Goal: Ask a question

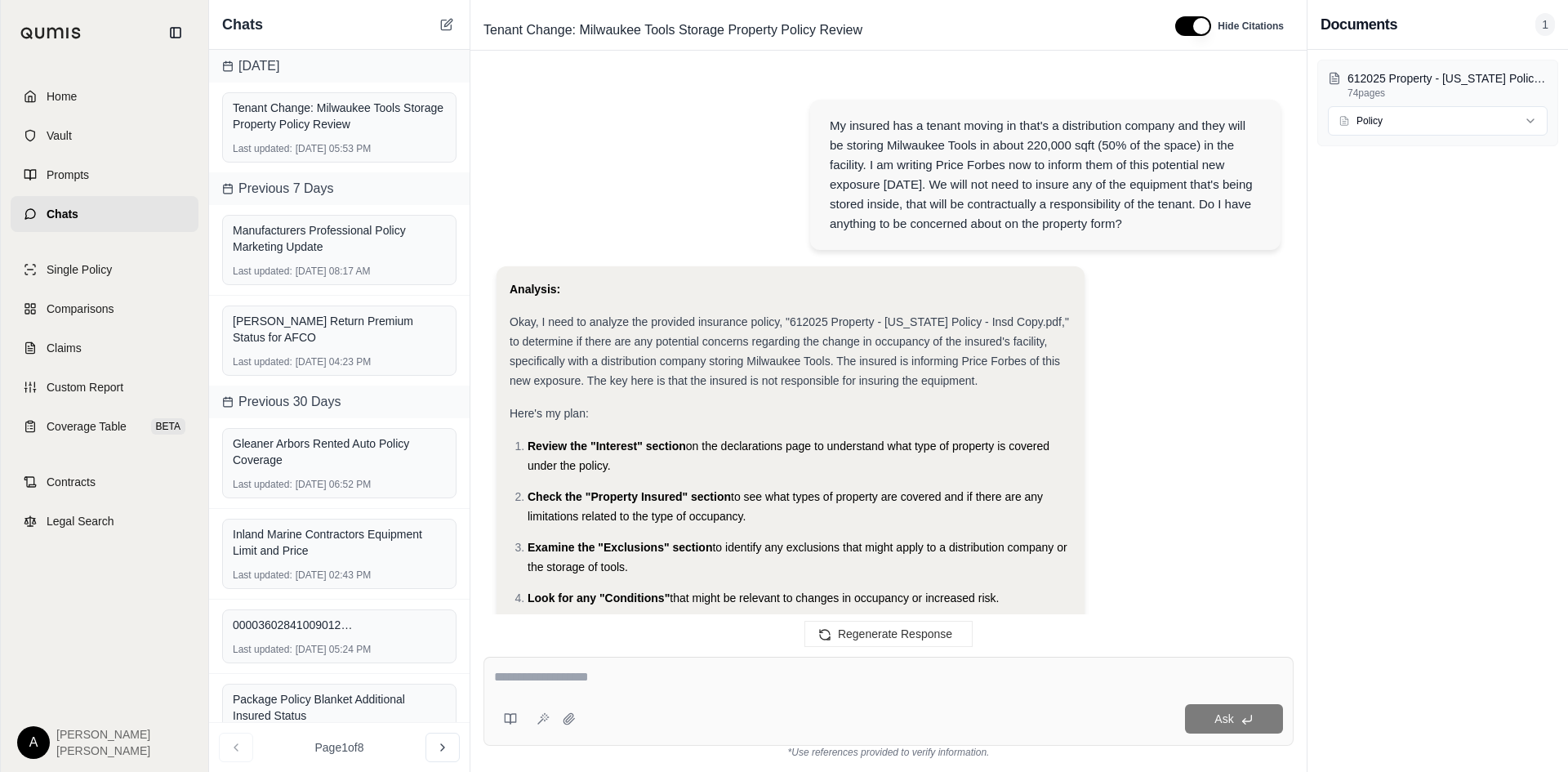
scroll to position [5333, 0]
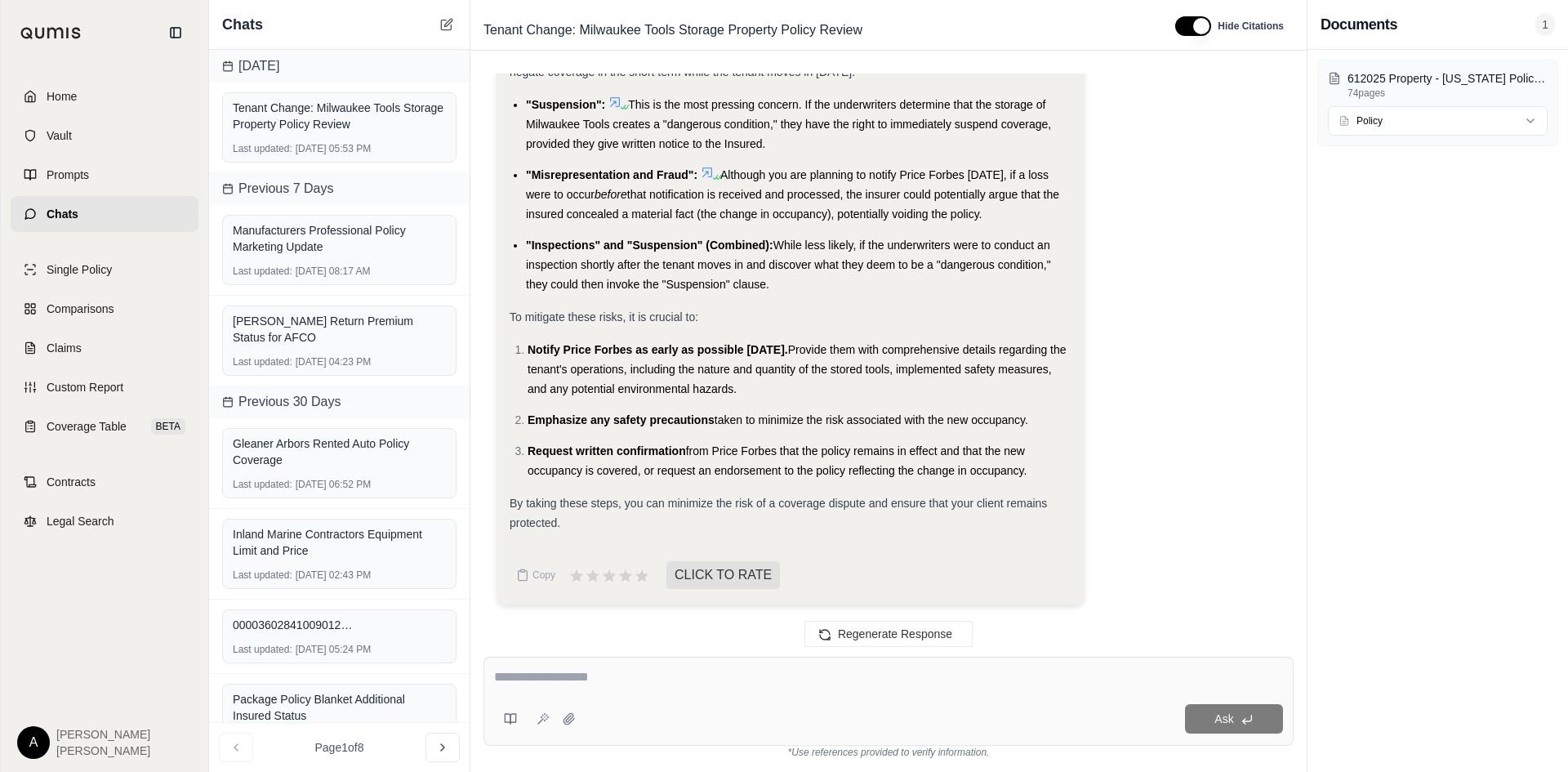
click at [709, 678] on textarea at bounding box center [889, 677] width 789 height 20
type textarea "**********"
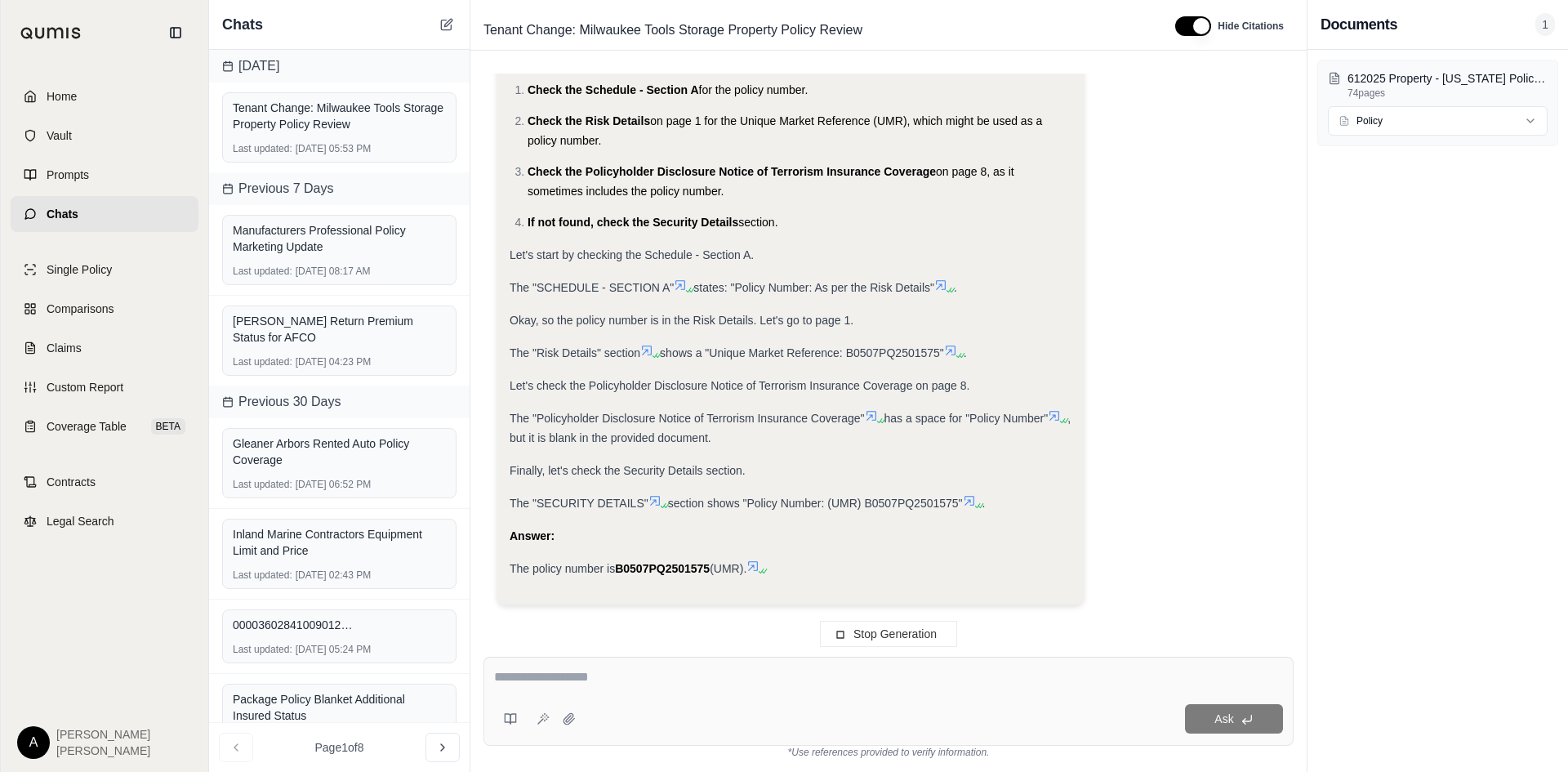
scroll to position [5991, 0]
drag, startPoint x: 715, startPoint y: 566, endPoint x: 634, endPoint y: 567, distance: 81.0
click at [634, 567] on div "The policy number is B0507PQ2501575 (UMR)." at bounding box center [790, 568] width 562 height 20
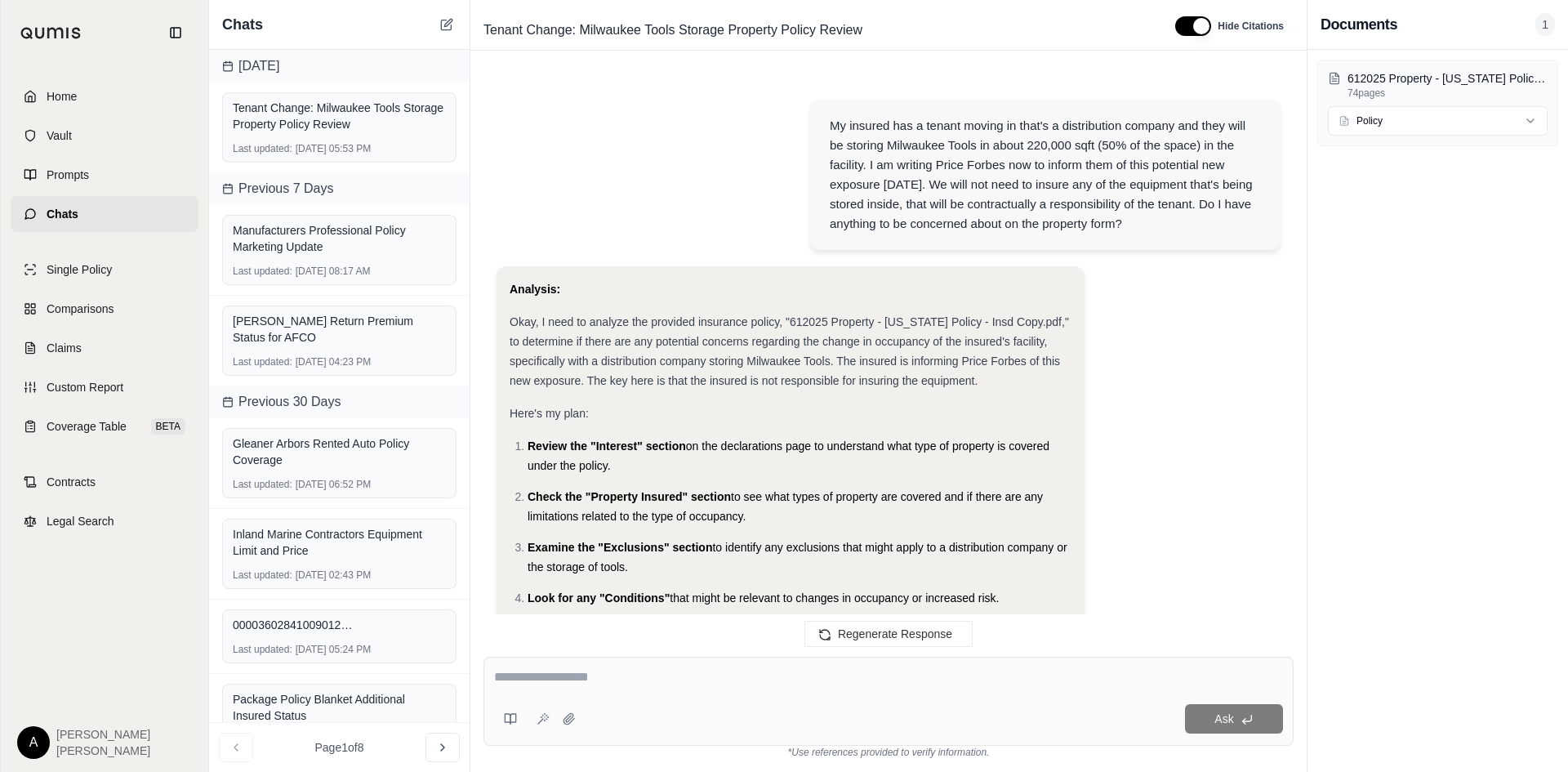
scroll to position [6128, 0]
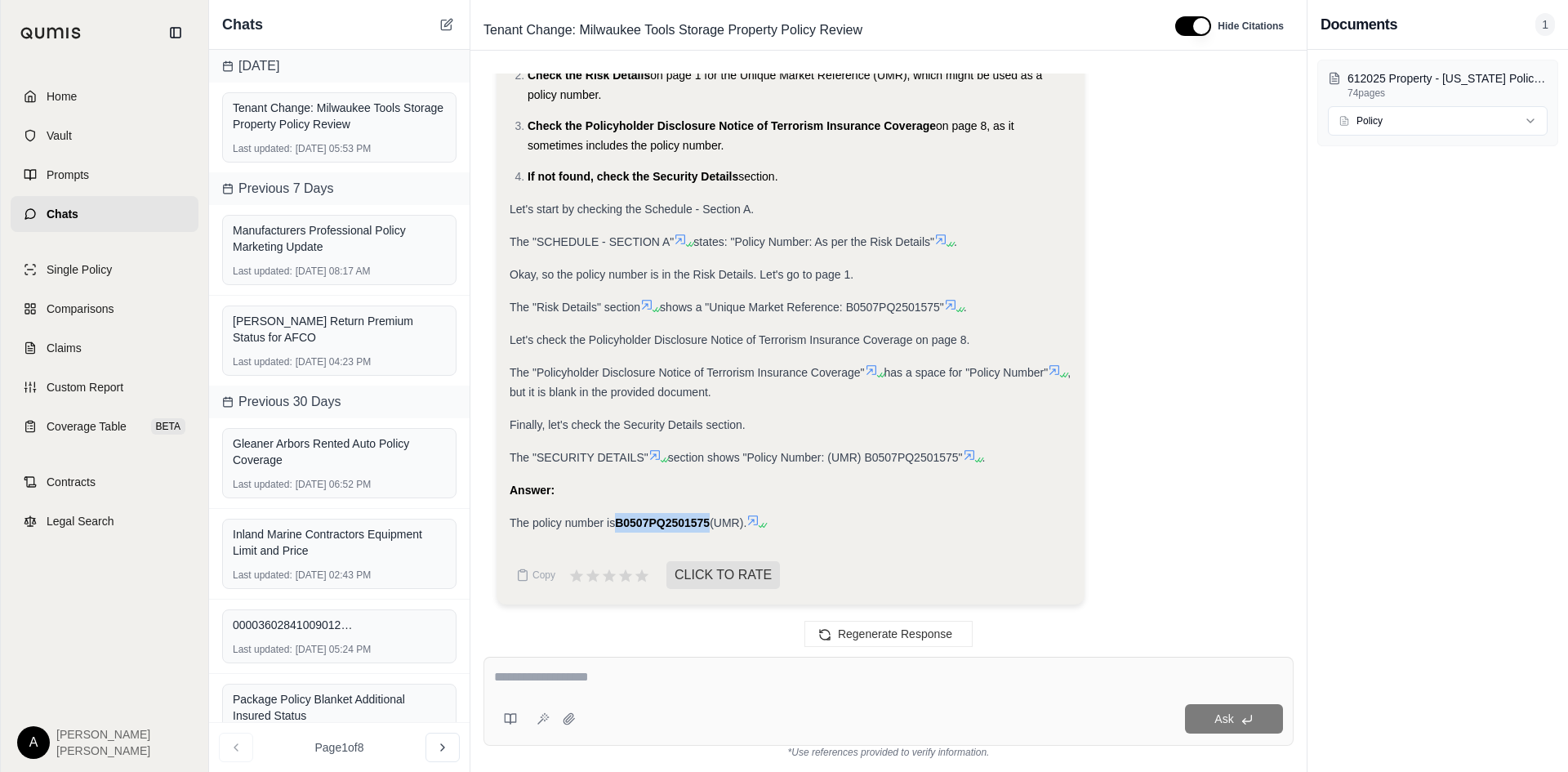
drag, startPoint x: 714, startPoint y: 518, endPoint x: 617, endPoint y: 524, distance: 97.2
click at [617, 524] on div "The policy number is B0507PQ2501575 (UMR)." at bounding box center [790, 523] width 562 height 20
copy strong "B0507PQ2501575"
click at [1230, 300] on div "Analysis: The user is asking for the policy number for the "612025 Property - […" at bounding box center [889, 261] width 784 height 714
click at [1158, 461] on div "Analysis: The user is asking for the policy number for the "612025 Property - […" at bounding box center [889, 261] width 784 height 714
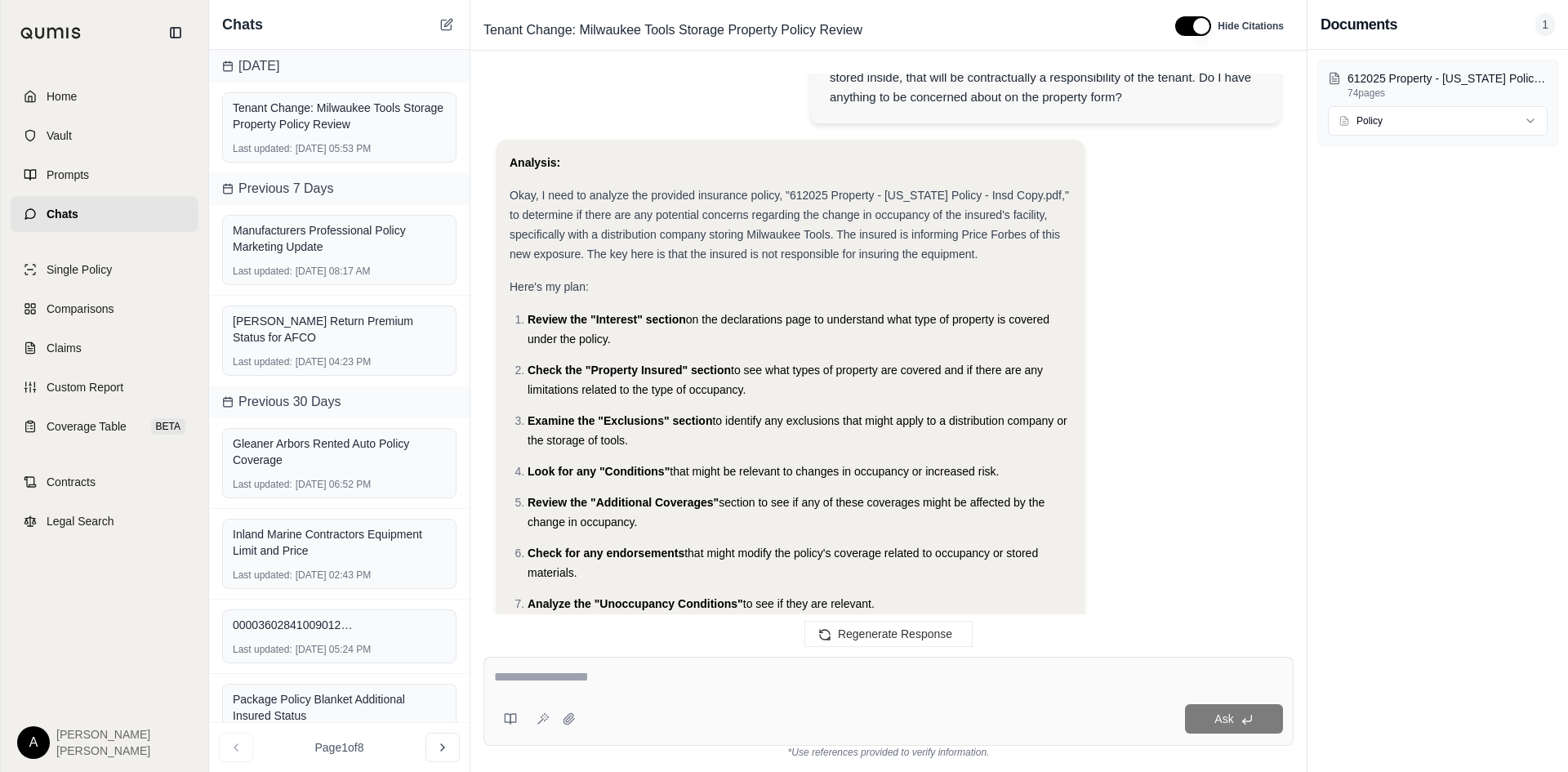
scroll to position [0, 0]
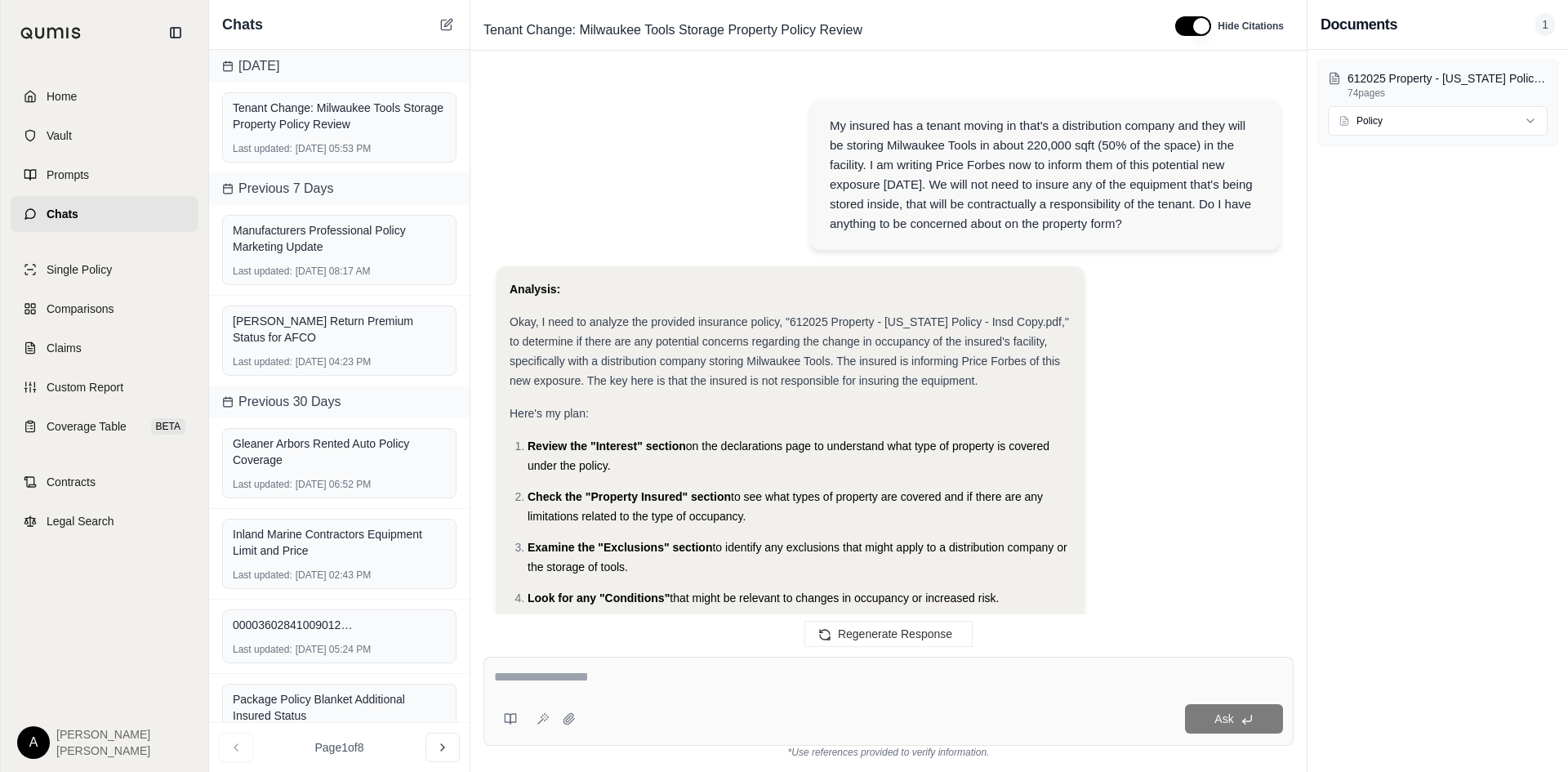
click at [1377, 24] on h3 "Documents" at bounding box center [1359, 25] width 77 height 23
click at [103, 87] on link "Home" at bounding box center [104, 96] width 188 height 36
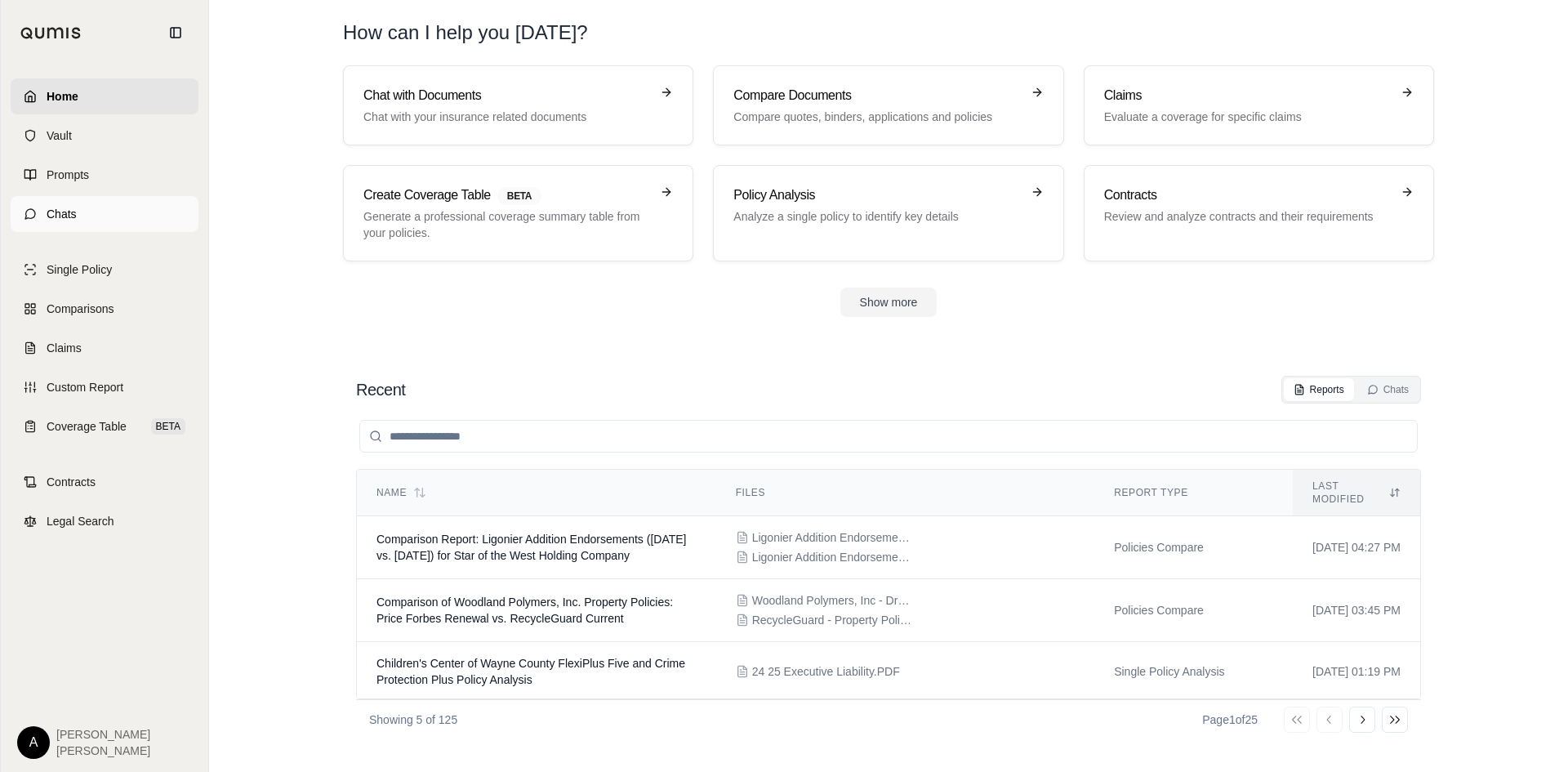
click at [119, 200] on link "Chats" at bounding box center [104, 214] width 188 height 36
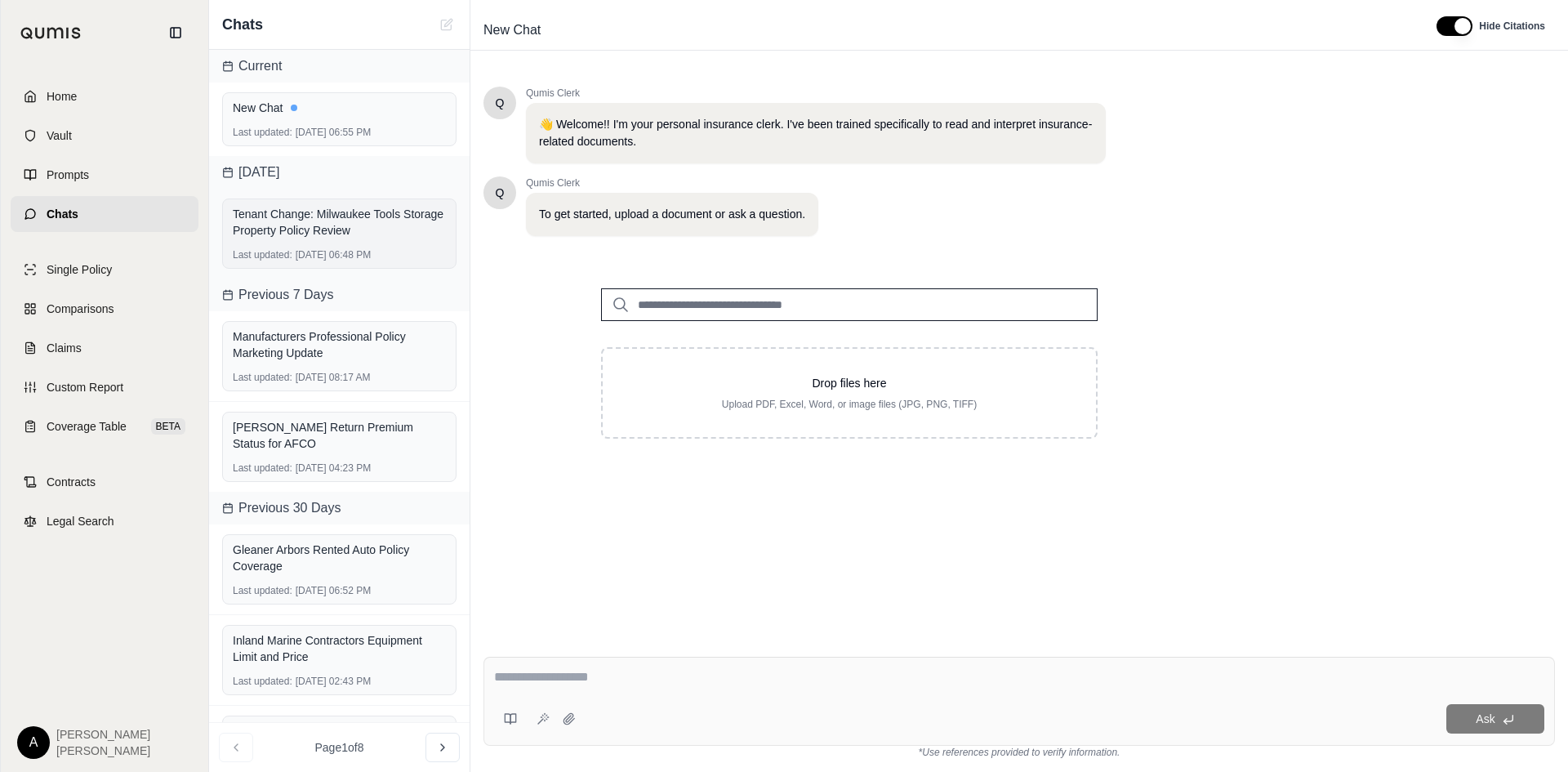
click at [370, 241] on div "Tenant Change: Milwaukee Tools Storage Property Policy Review" at bounding box center [338, 222] width 213 height 39
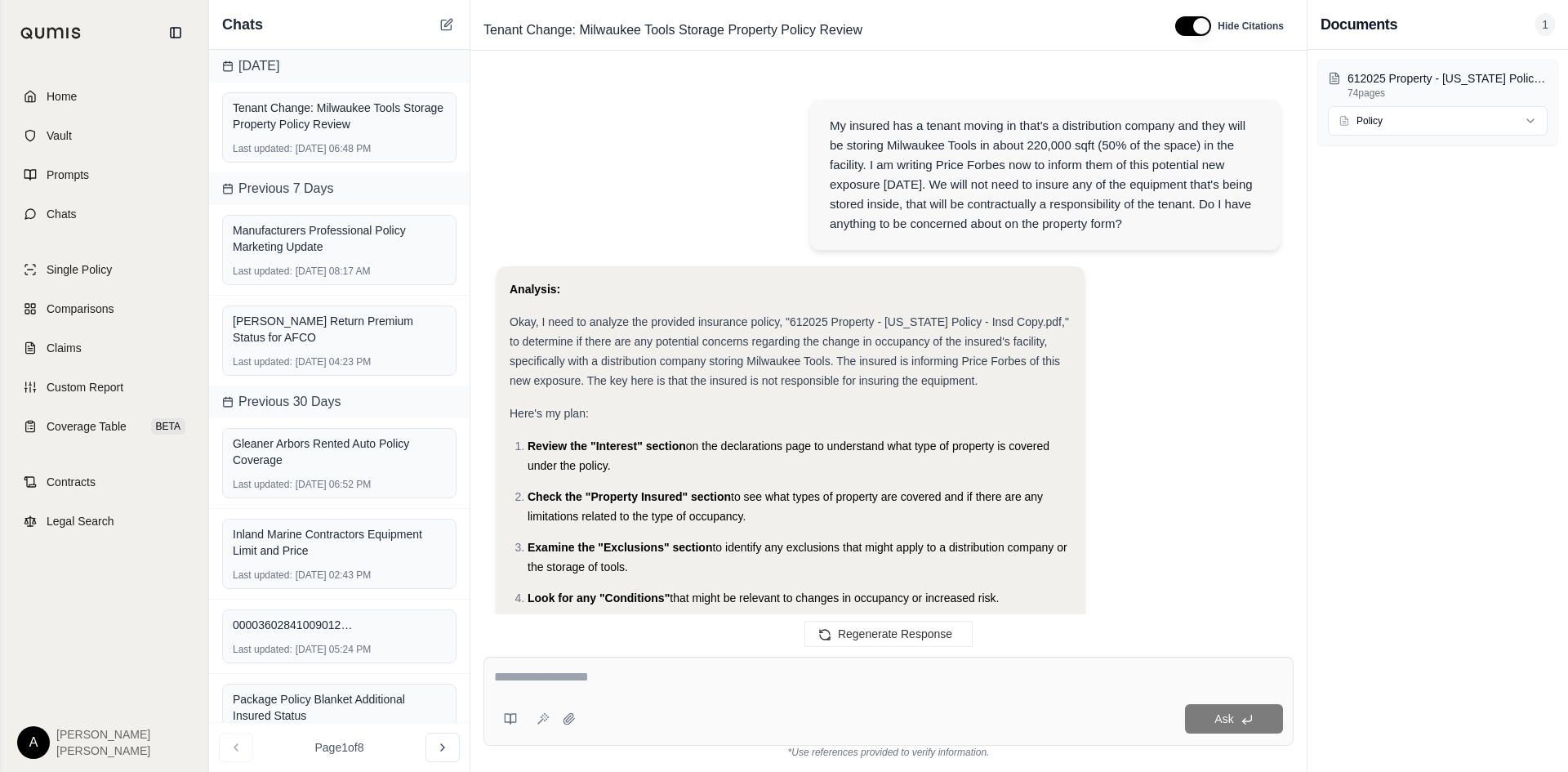
scroll to position [6128, 0]
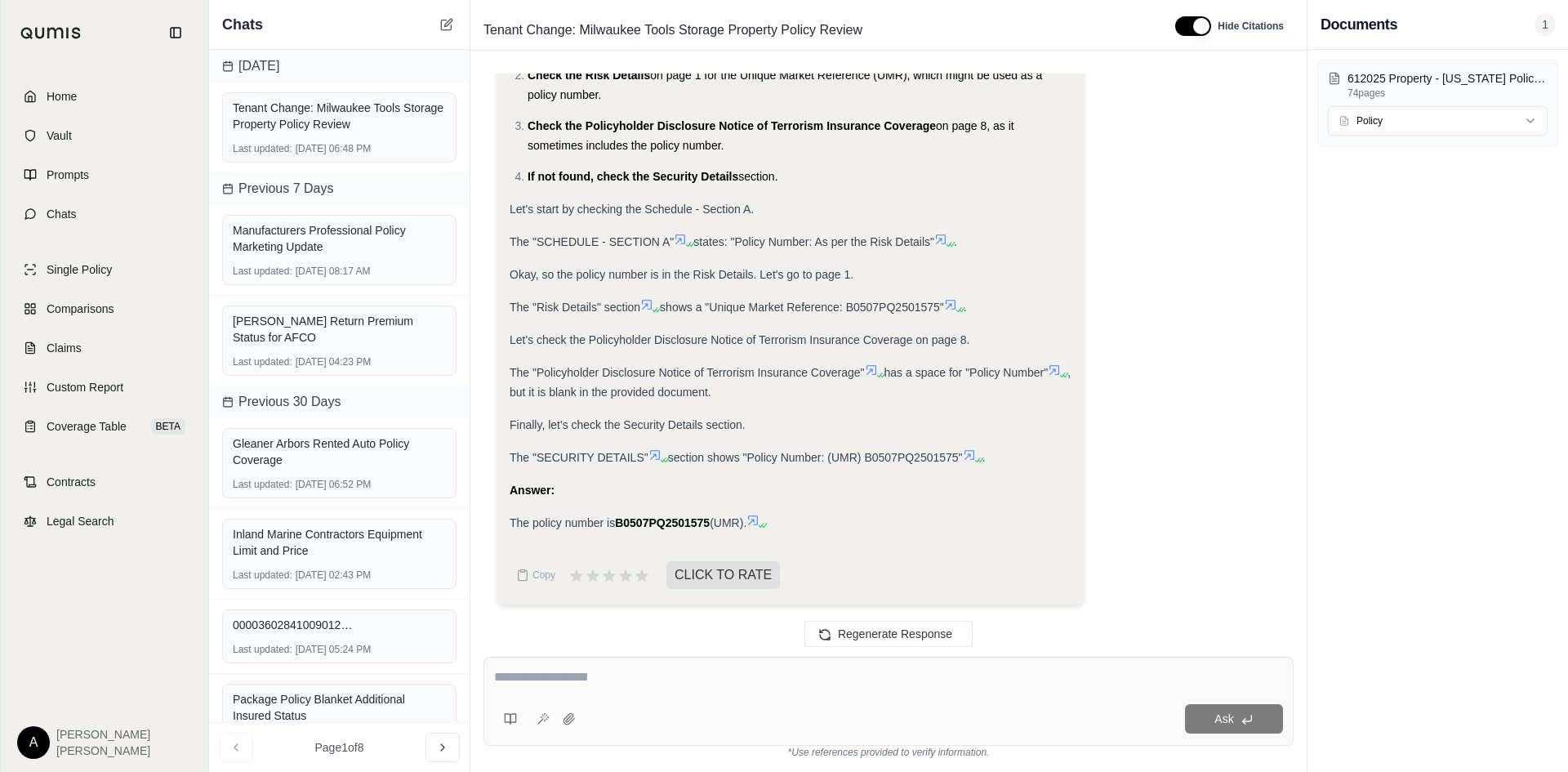
click at [1197, 303] on div "Analysis: The user is asking for the policy number for the "612025 Property - […" at bounding box center [889, 261] width 784 height 714
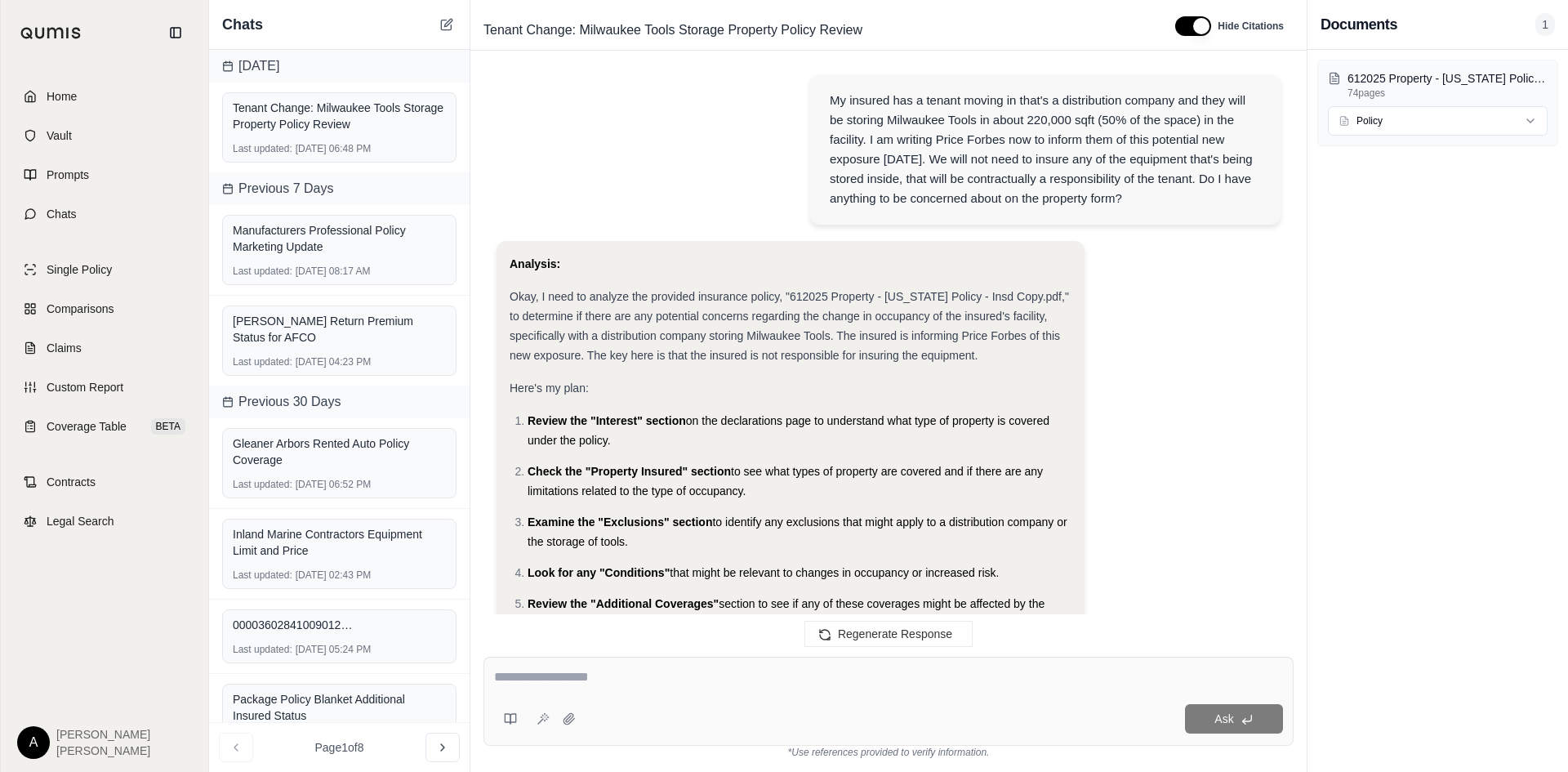
scroll to position [0, 0]
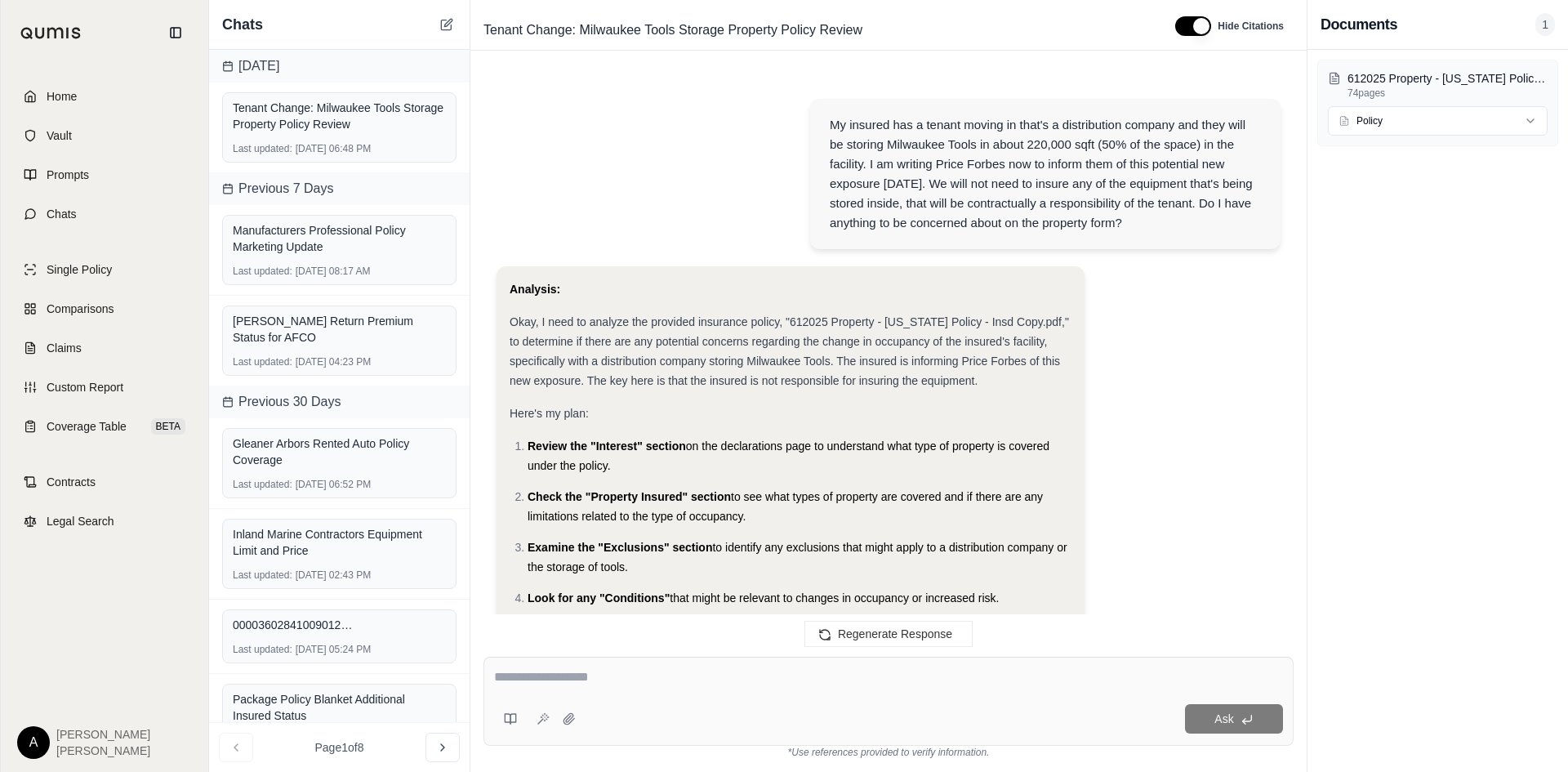
drag, startPoint x: 1163, startPoint y: 222, endPoint x: 826, endPoint y: 121, distance: 351.8
click at [826, 121] on div "My insured has a tenant moving in that's a distribution company and they will b…" at bounding box center [1045, 174] width 470 height 150
copy div "My insured has a tenant moving in that's a distribution company and they will b…"
click at [438, 26] on button at bounding box center [447, 25] width 20 height 20
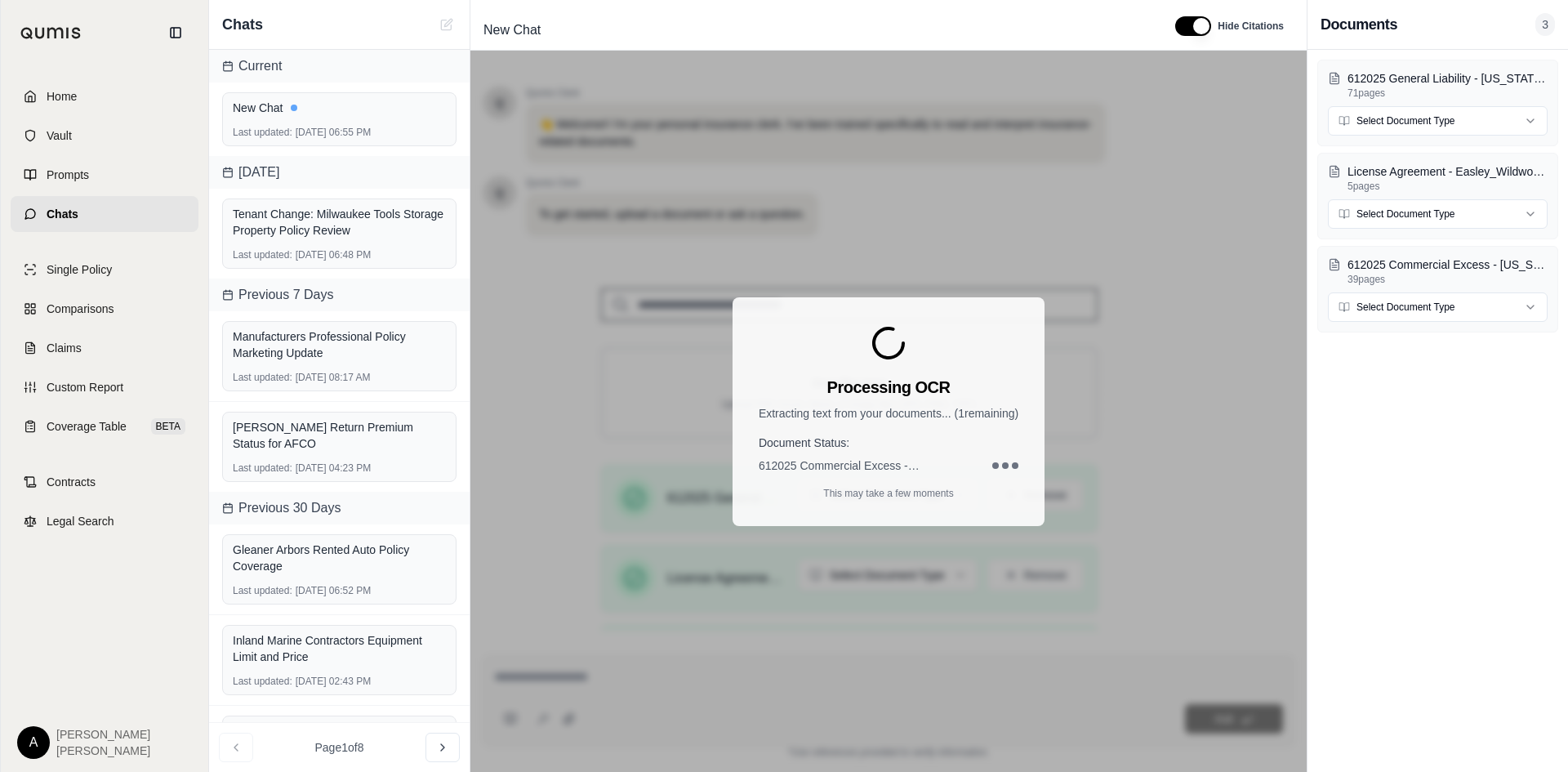
drag, startPoint x: 1286, startPoint y: 400, endPoint x: 1309, endPoint y: 518, distance: 120.2
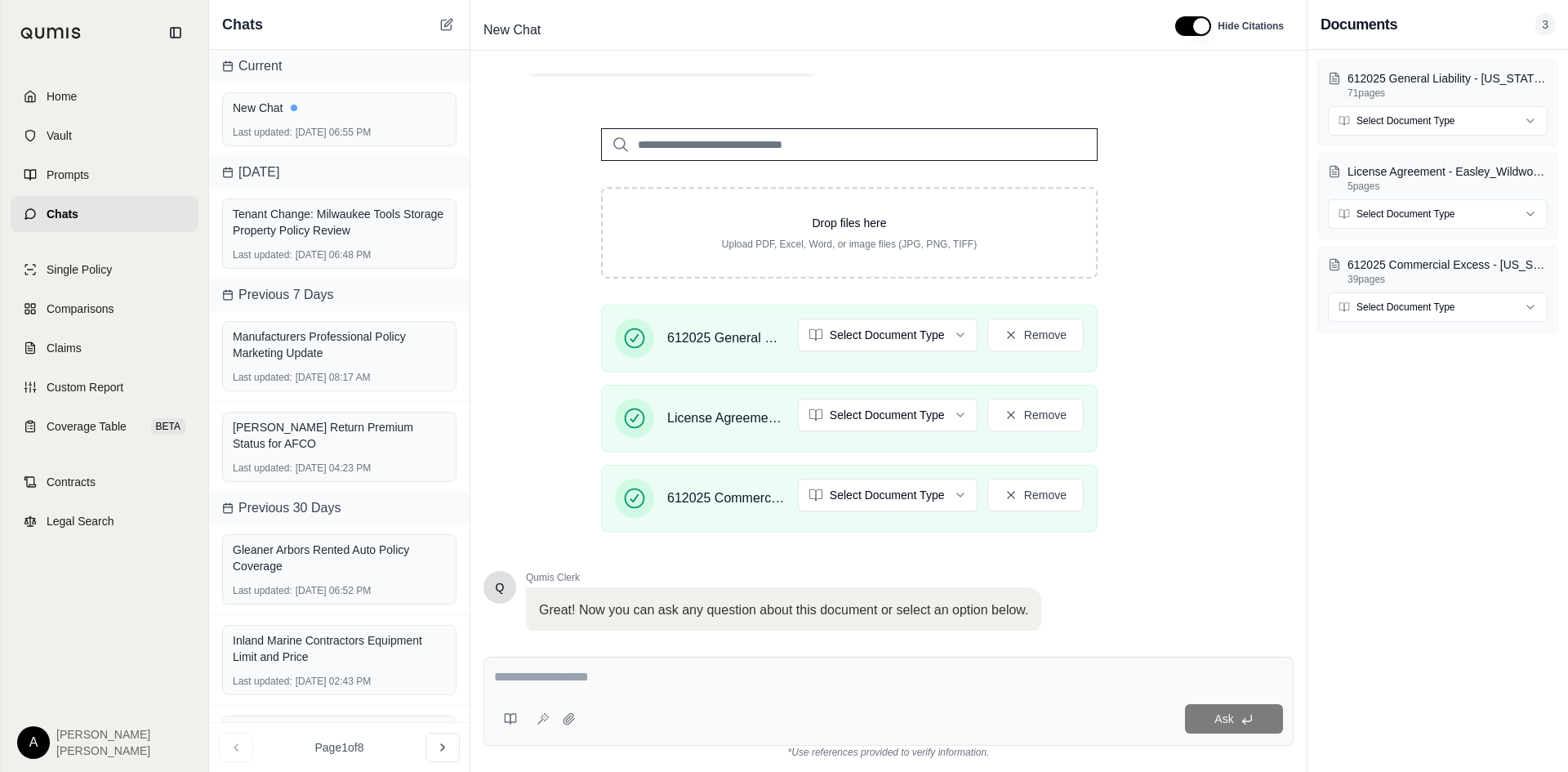
scroll to position [203, 0]
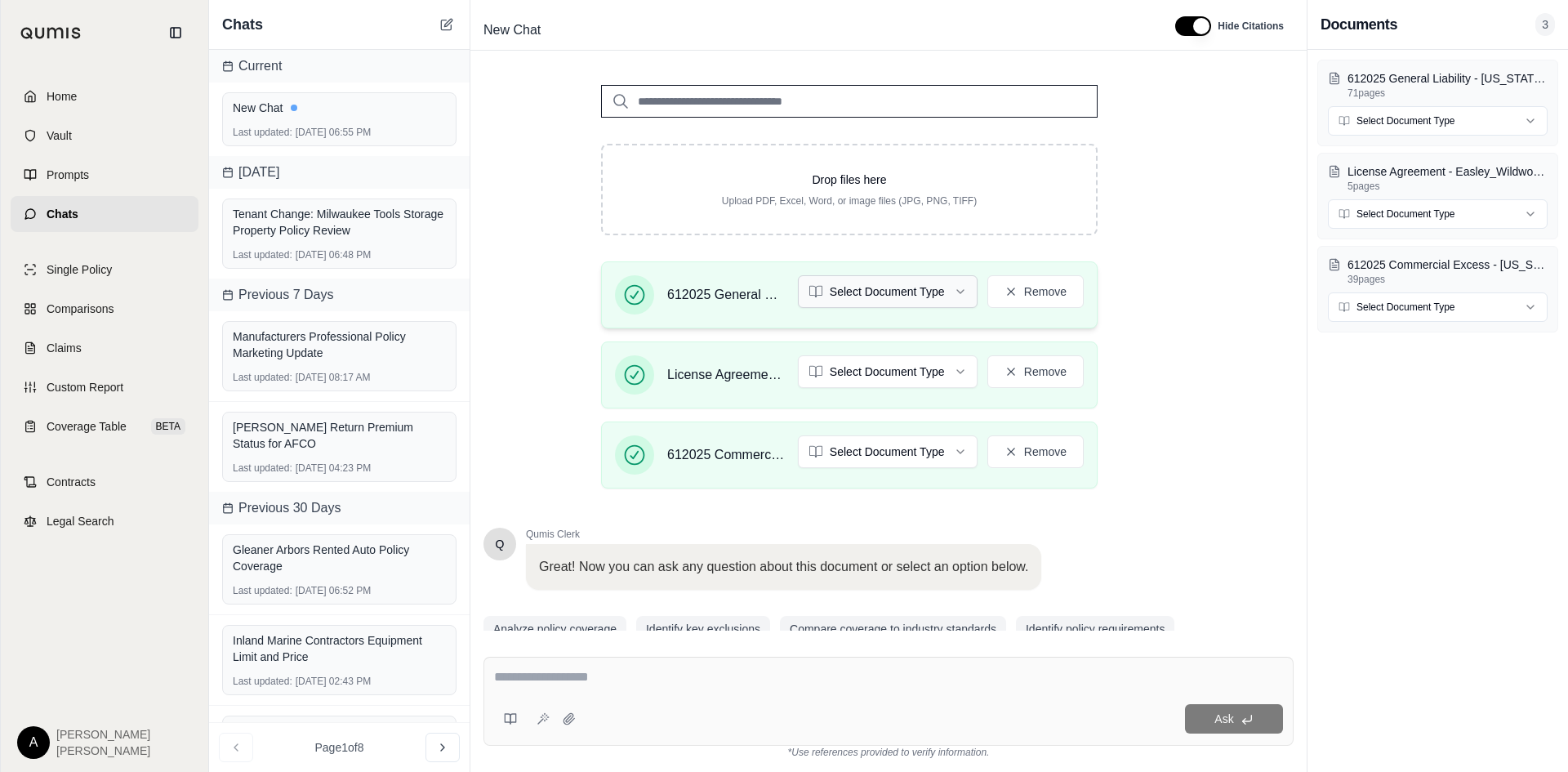
click at [820, 296] on html "Home Vault Prompts Chats Single Policy Comparisons Claims Custom Report Coverag…" at bounding box center [784, 386] width 1568 height 772
click at [861, 381] on html "Home Vault Prompts Chats Single Policy Comparisons Claims Custom Report Coverag…" at bounding box center [784, 386] width 1568 height 772
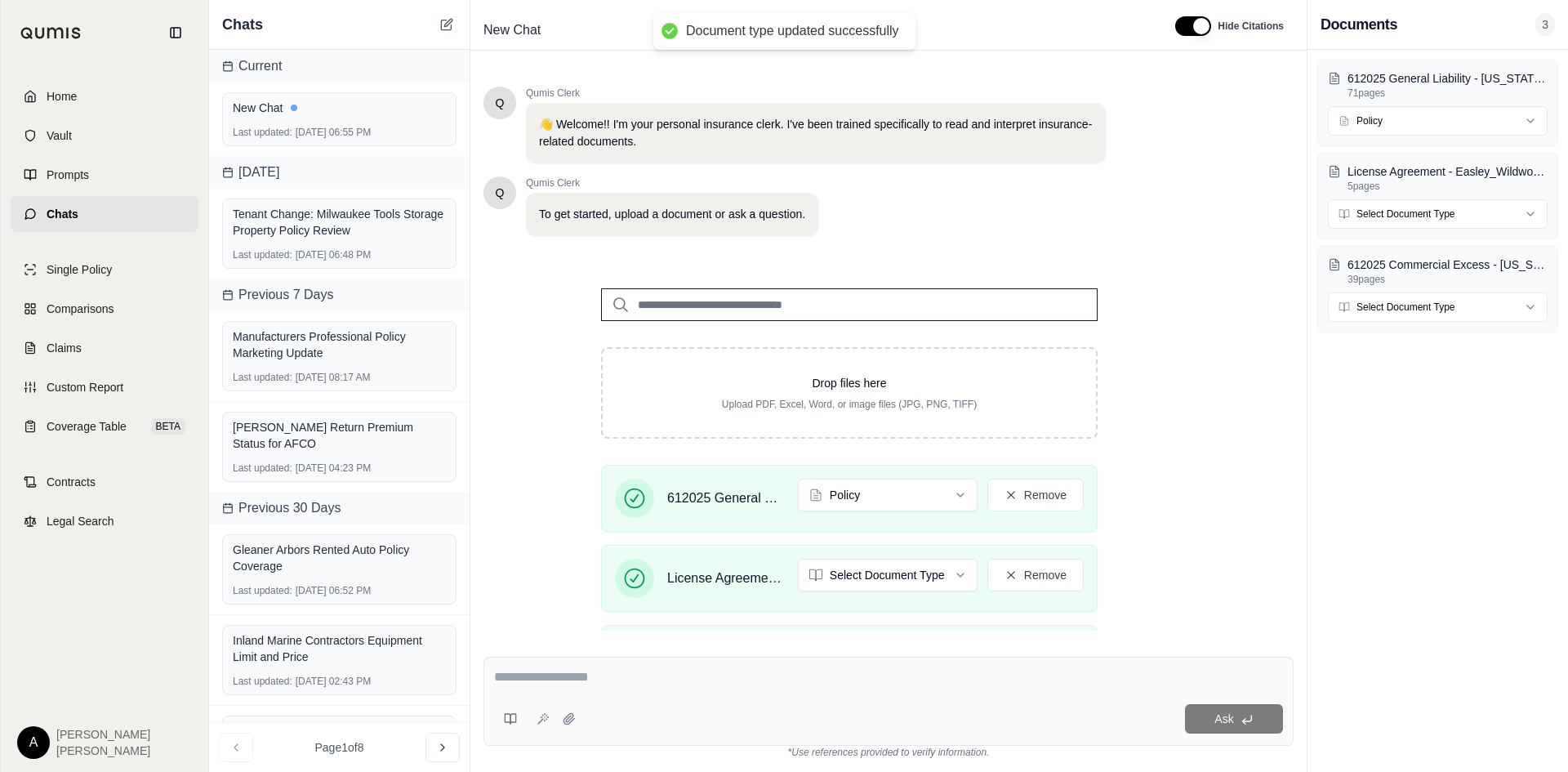
scroll to position [0, 0]
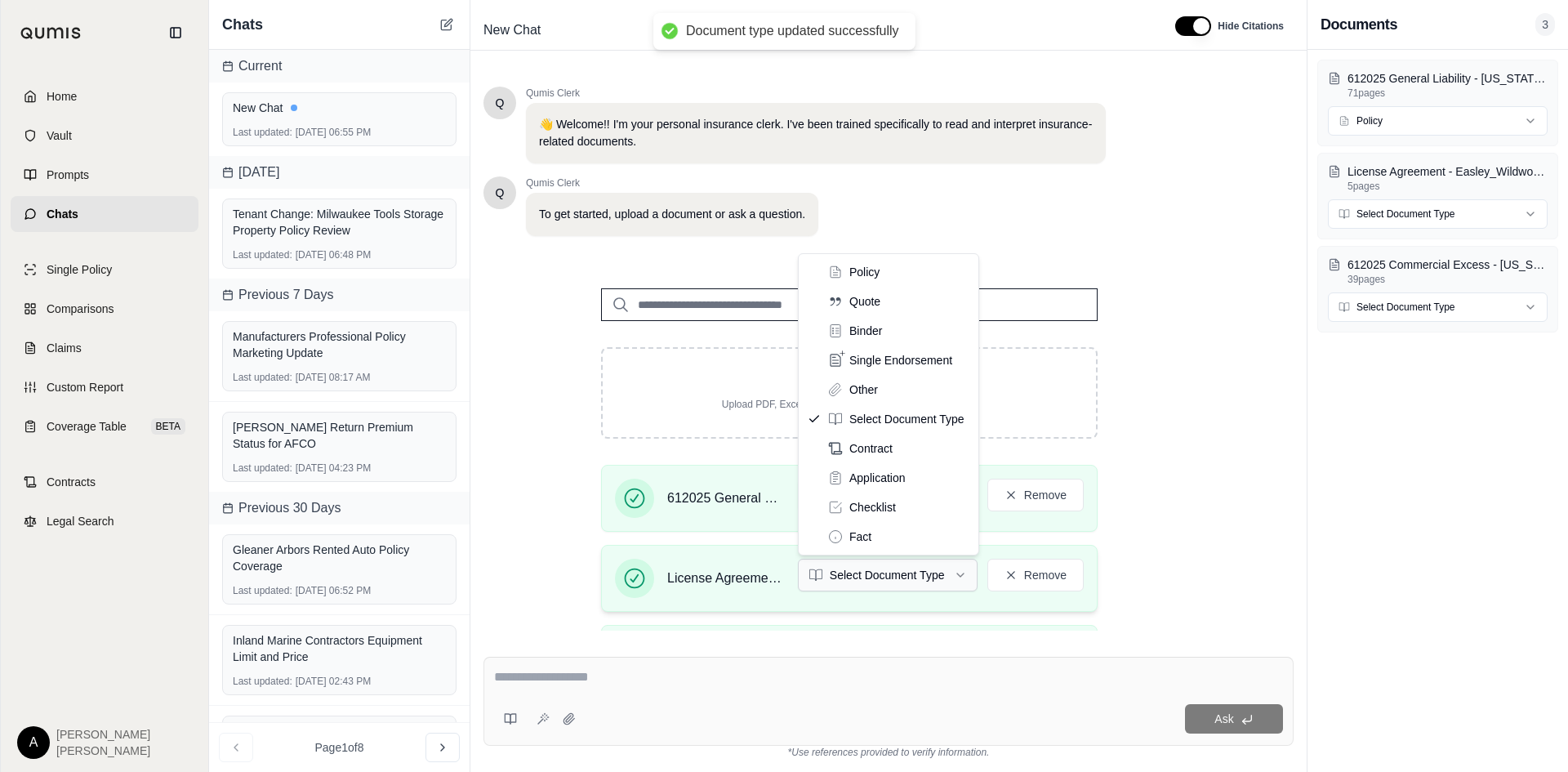
click at [898, 586] on html "Document type updated successfully Home Vault Prompts Chats Single Policy Compa…" at bounding box center [784, 386] width 1568 height 772
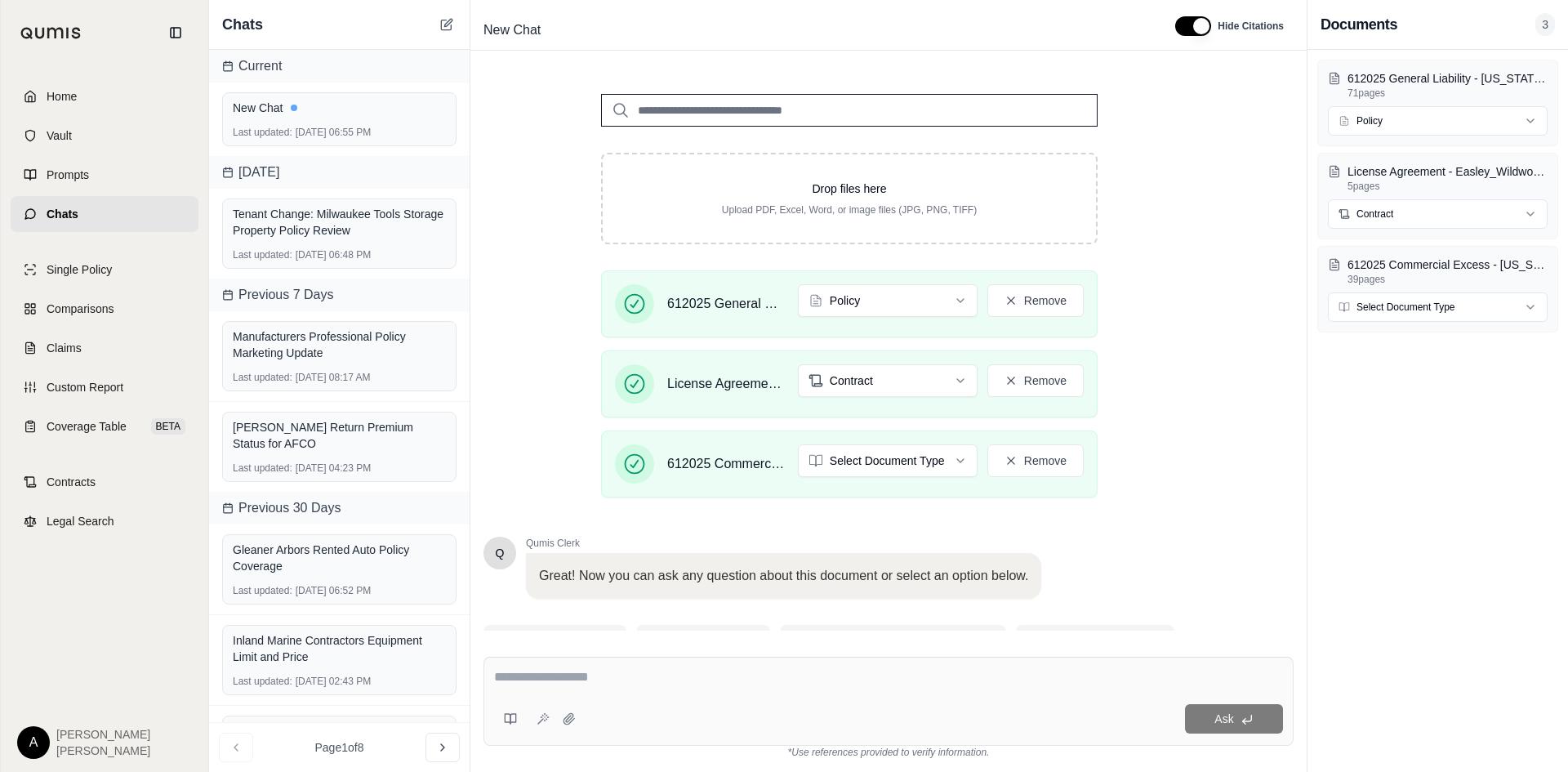
scroll to position [196, 0]
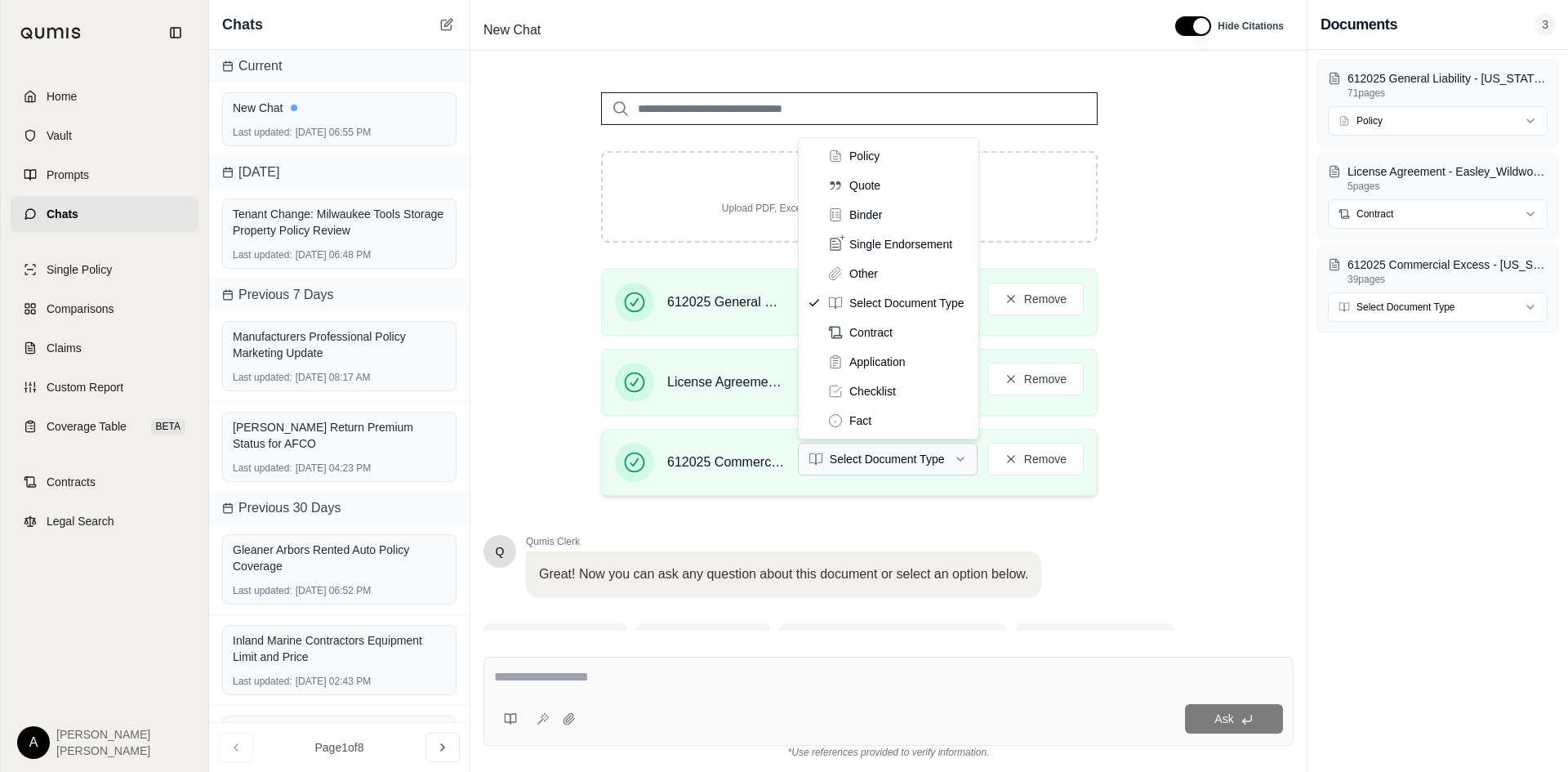
click at [841, 457] on html "Home Vault Prompts Chats Single Policy Comparisons Claims Custom Report Coverag…" at bounding box center [784, 386] width 1568 height 772
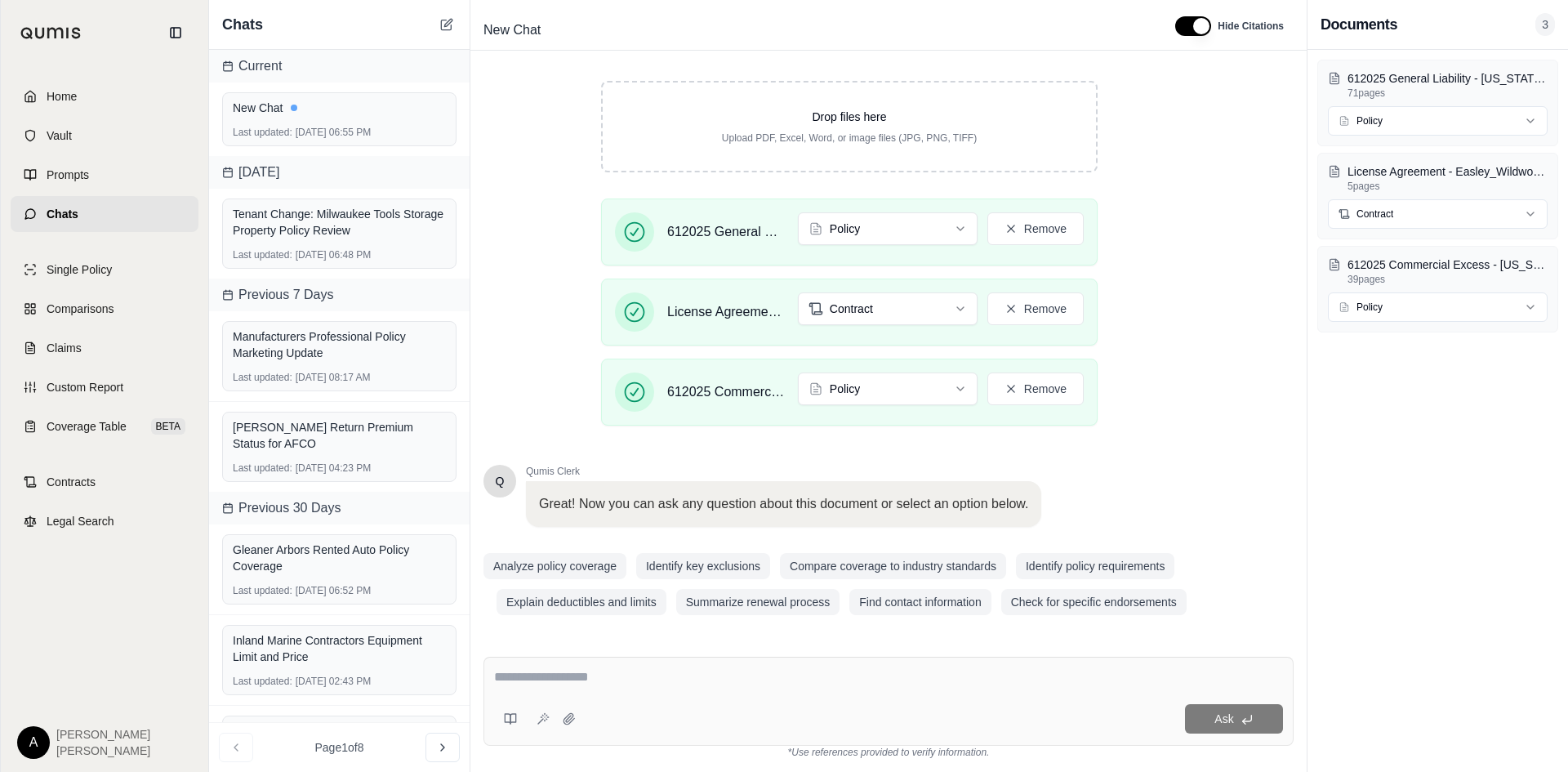
scroll to position [271, 0]
click at [1062, 306] on button "Remove" at bounding box center [1036, 305] width 96 height 33
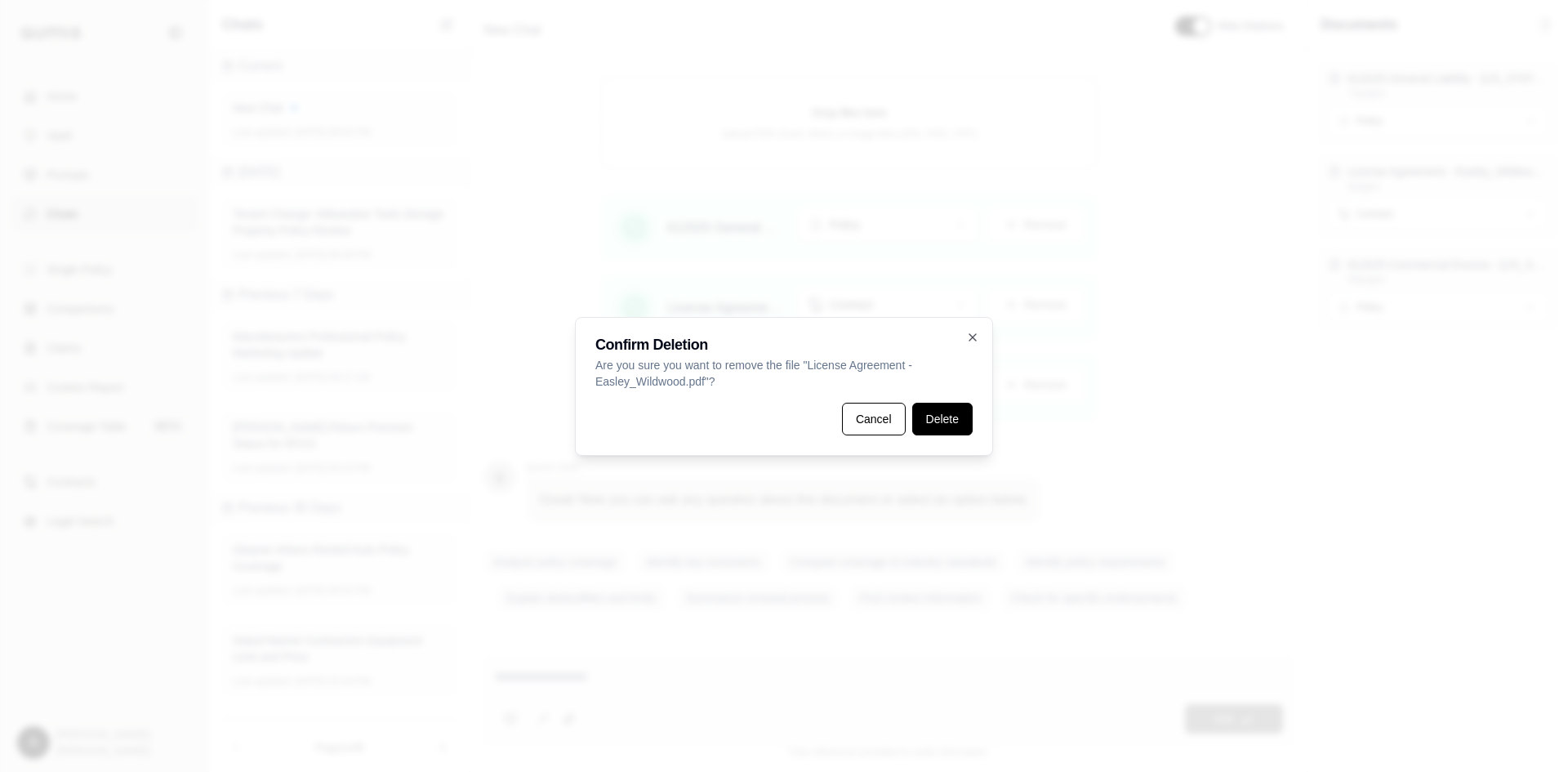
click at [943, 420] on button "Delete" at bounding box center [942, 419] width 61 height 33
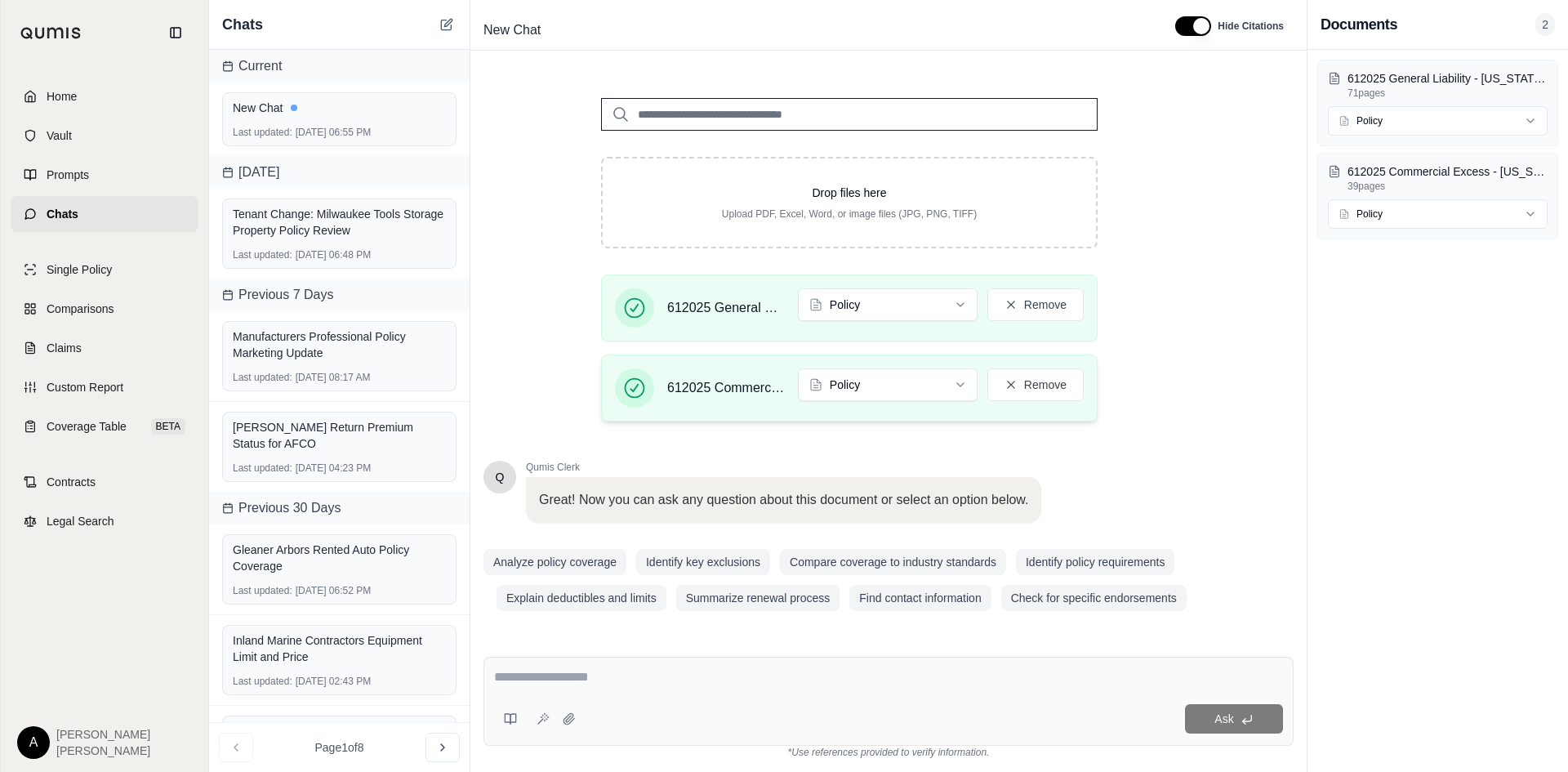
scroll to position [191, 0]
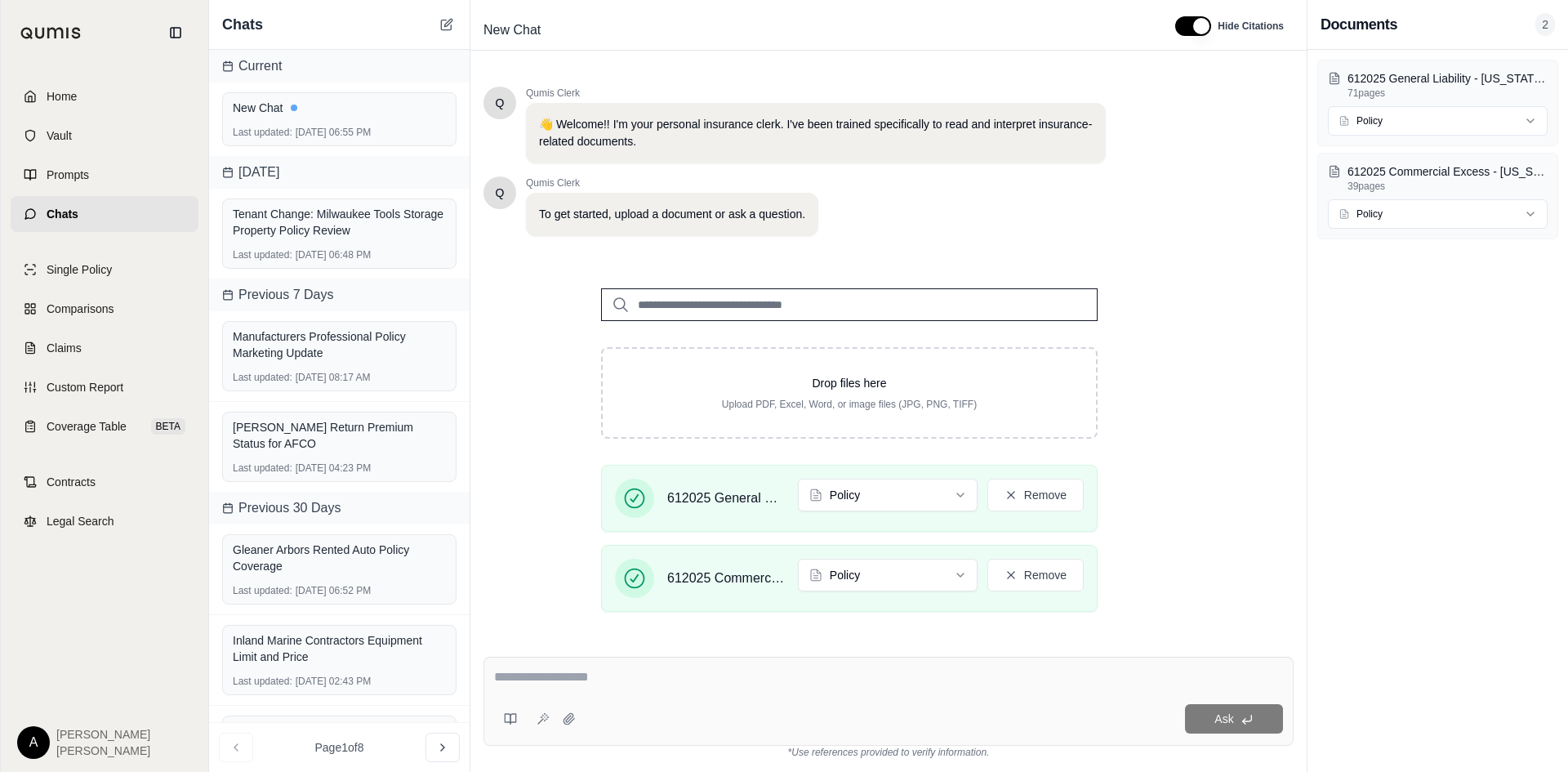
click at [780, 684] on textarea at bounding box center [889, 677] width 789 height 20
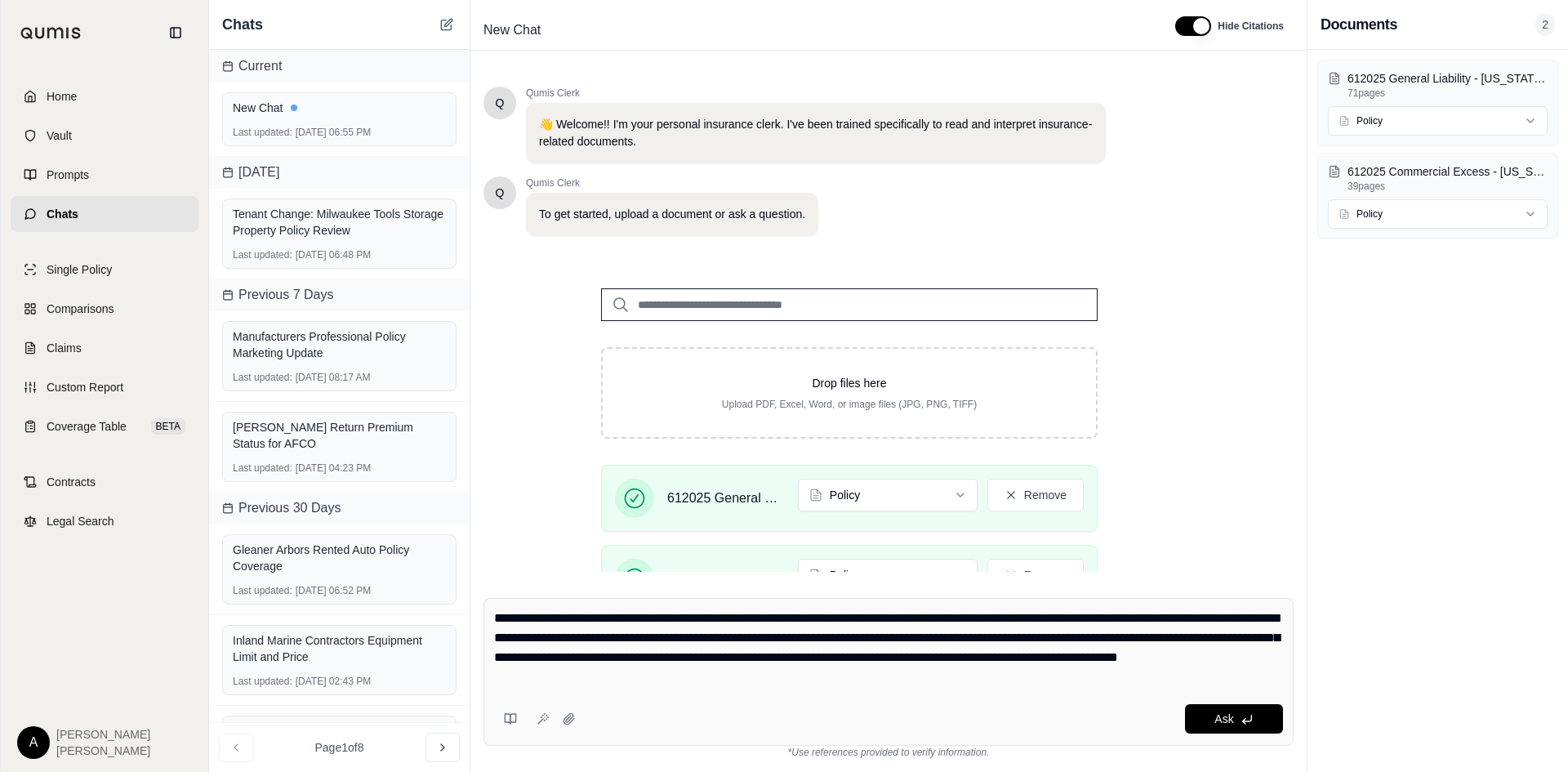
drag, startPoint x: 779, startPoint y: 635, endPoint x: 706, endPoint y: 630, distance: 73.2
click at [706, 630] on textarea "**********" at bounding box center [889, 647] width 789 height 78
drag, startPoint x: 685, startPoint y: 679, endPoint x: 635, endPoint y: 678, distance: 50.0
click at [635, 678] on textarea "**********" at bounding box center [889, 647] width 789 height 78
type textarea "**********"
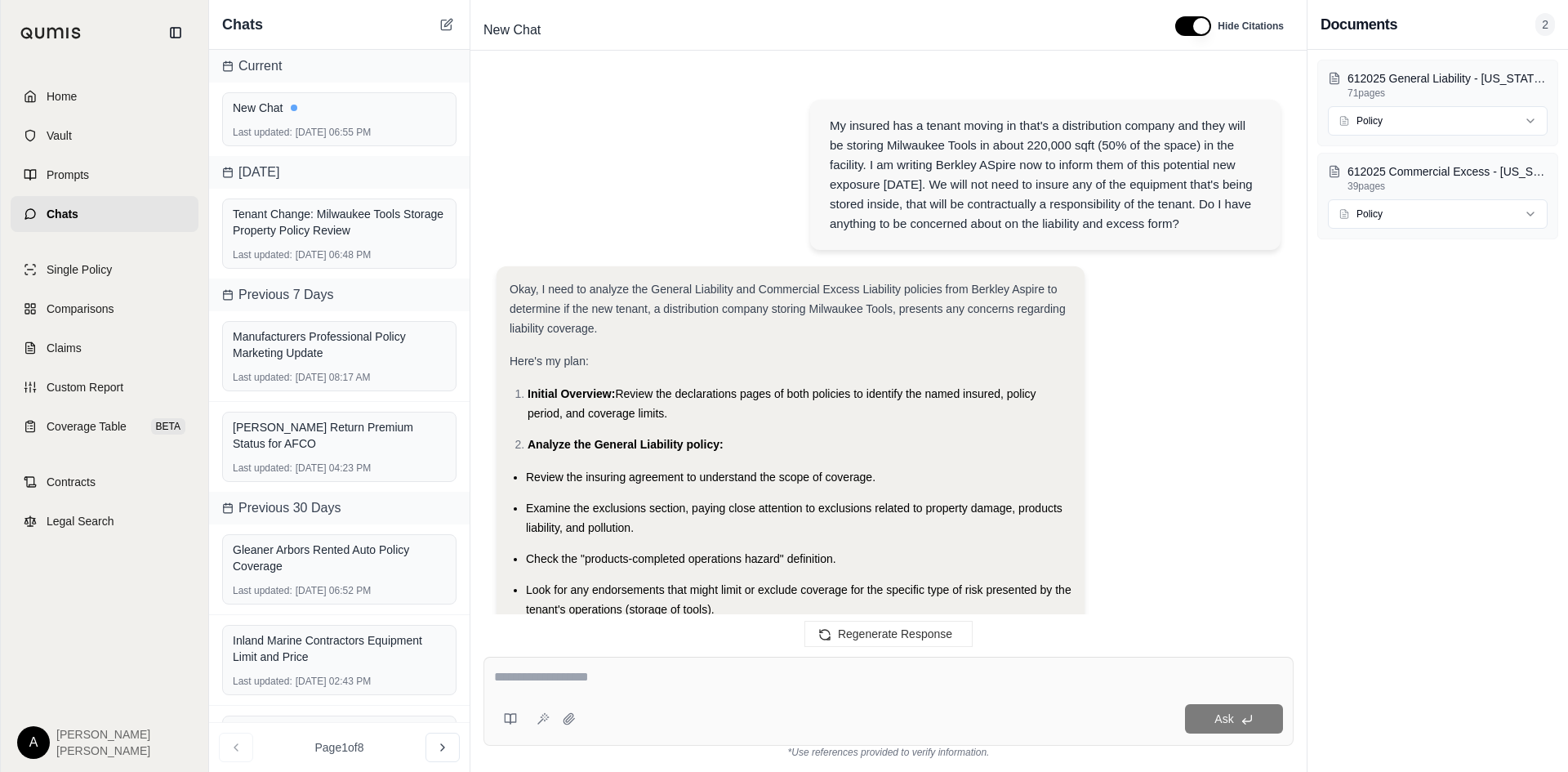
scroll to position [6342, 0]
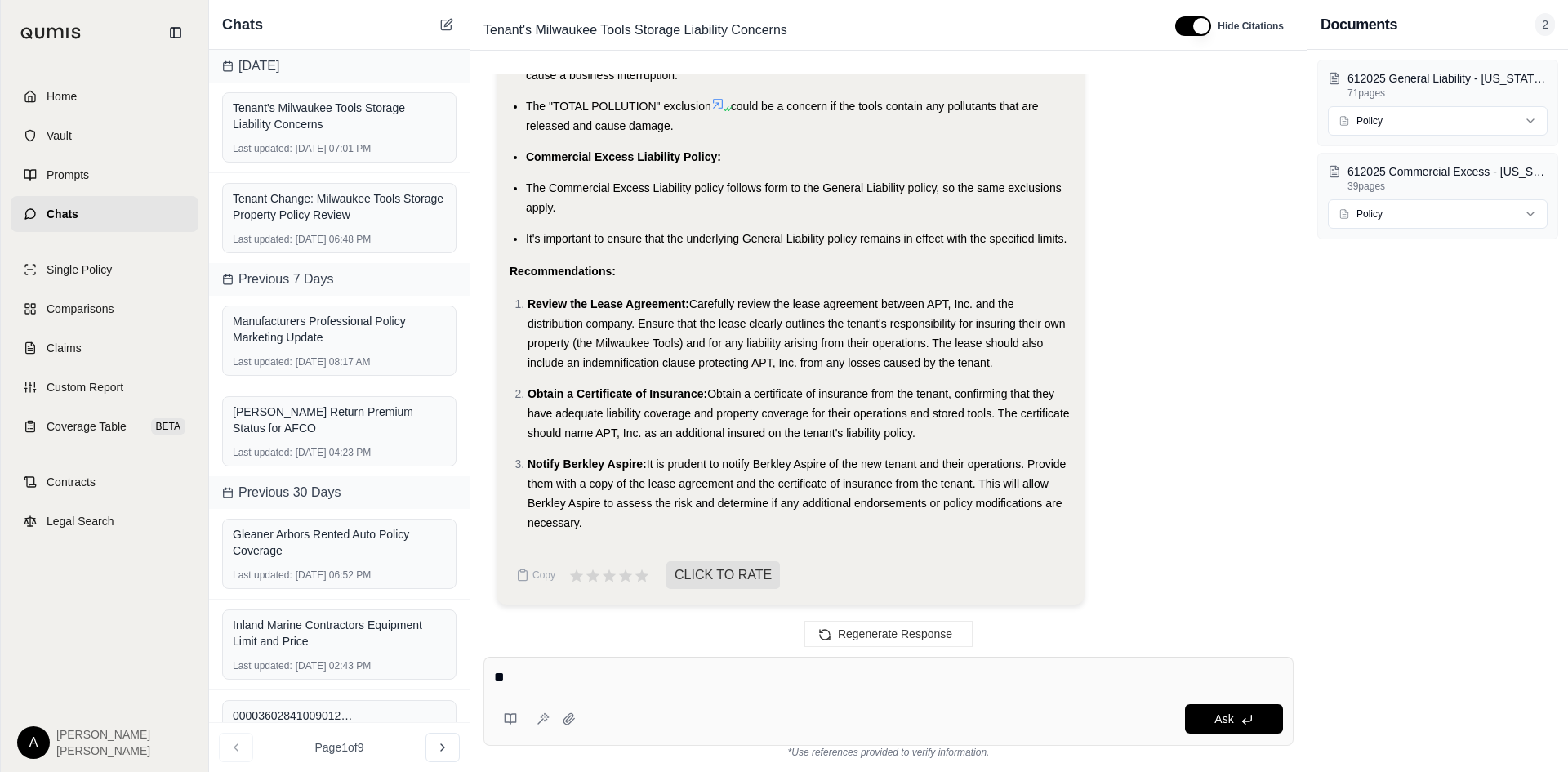
type textarea "*"
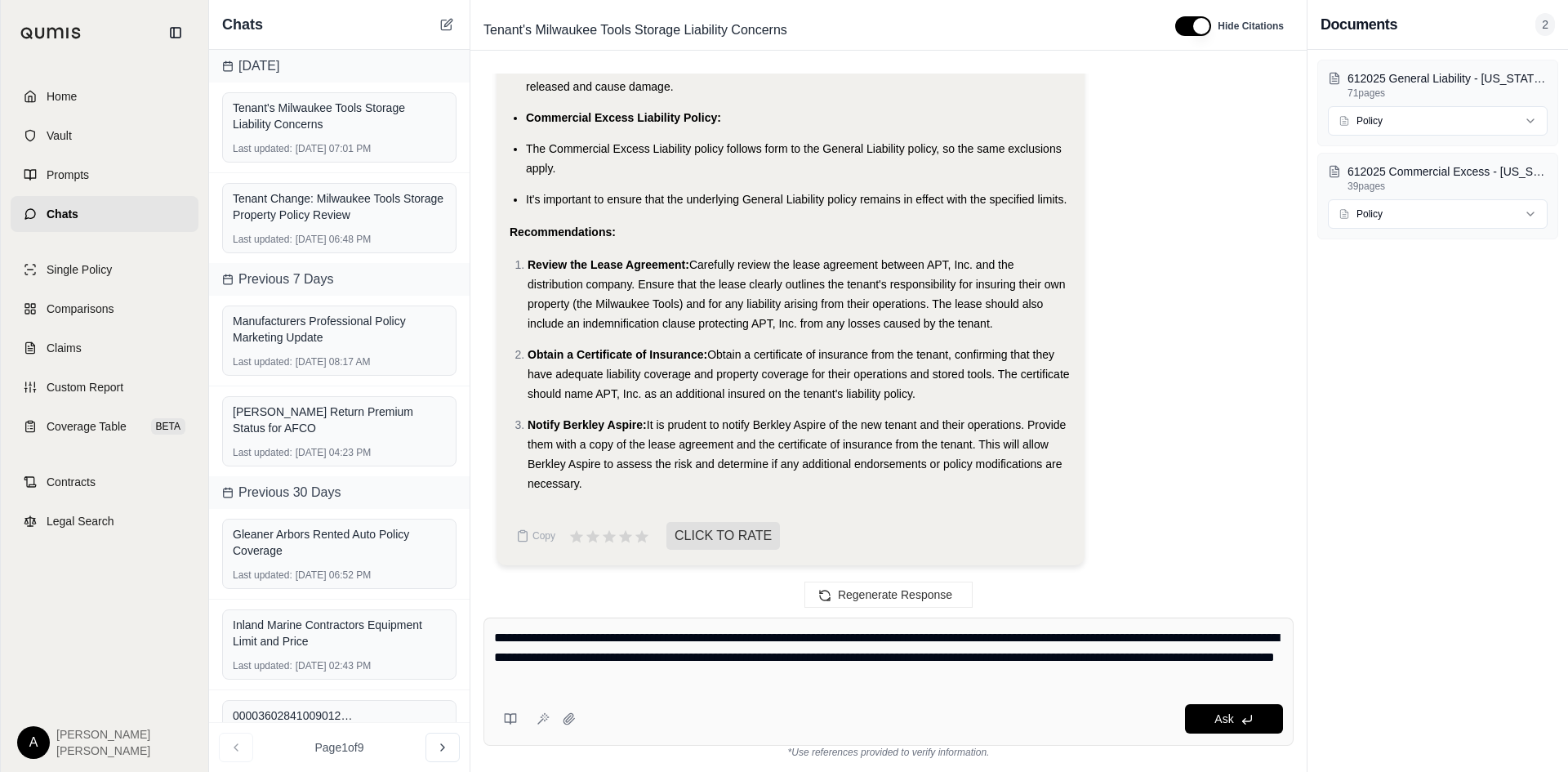
type textarea "**********"
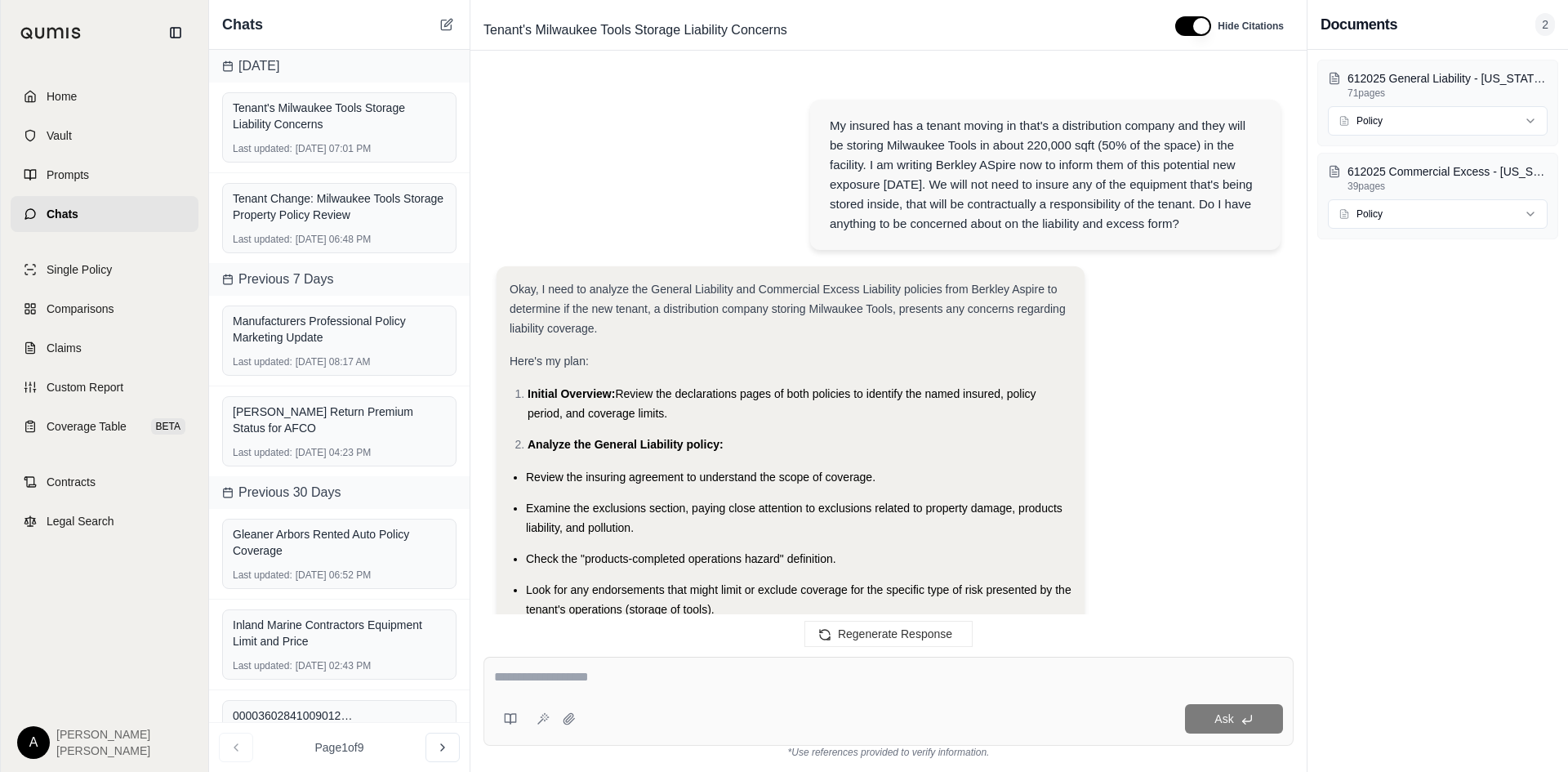
scroll to position [8955, 0]
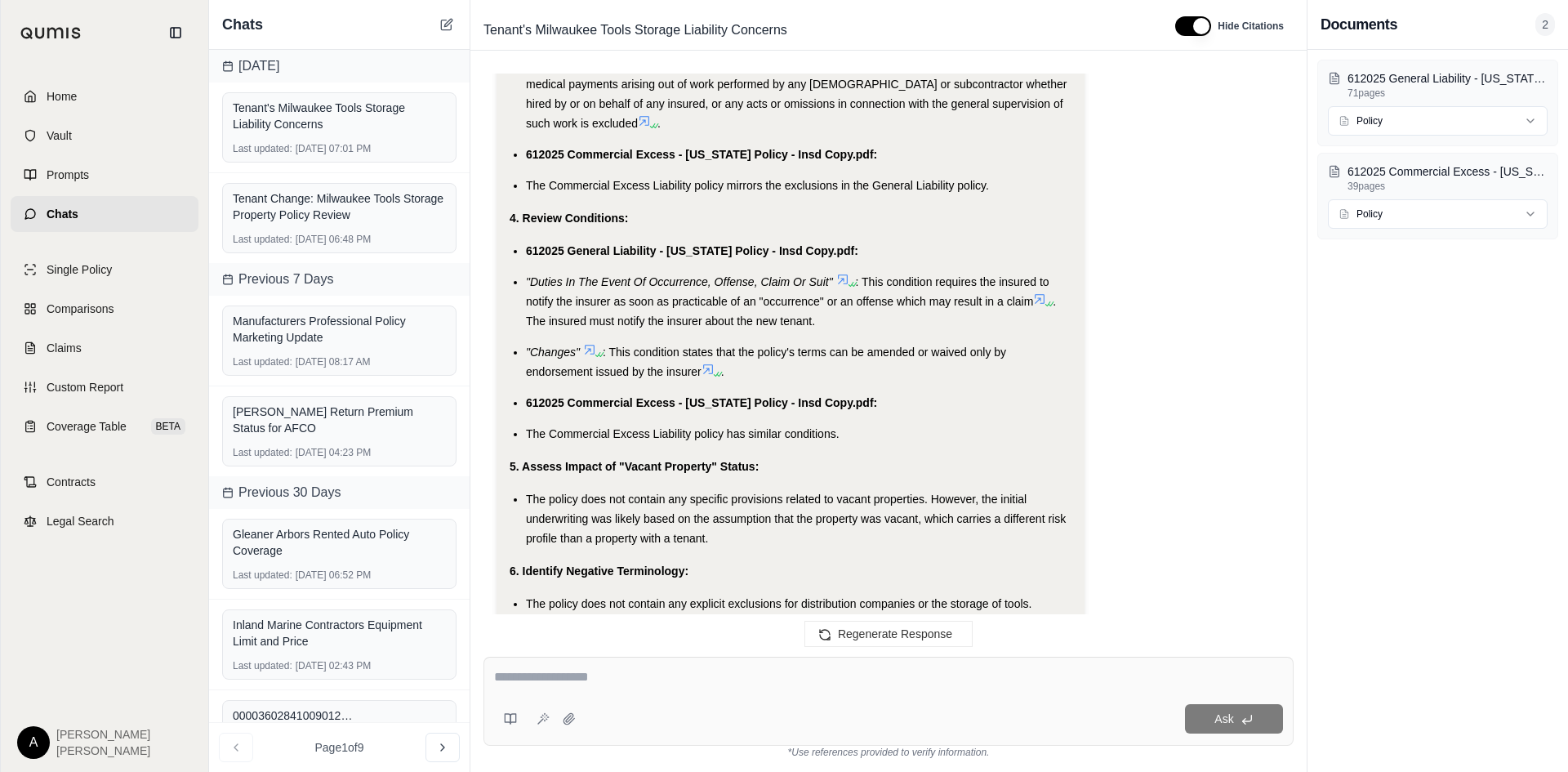
scroll to position [8139, 0]
click at [441, 24] on icon at bounding box center [445, 25] width 10 height 10
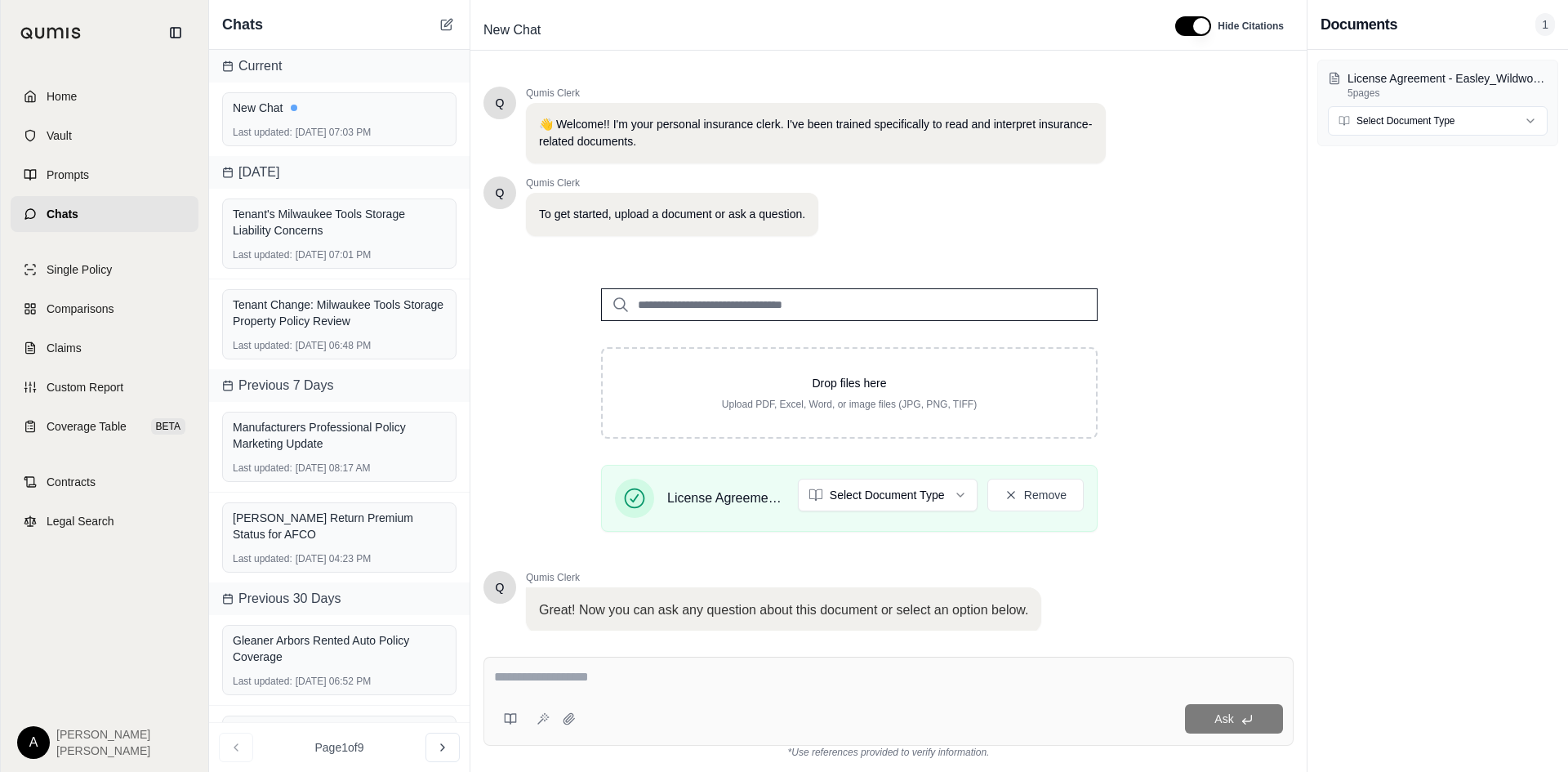
scroll to position [110, 0]
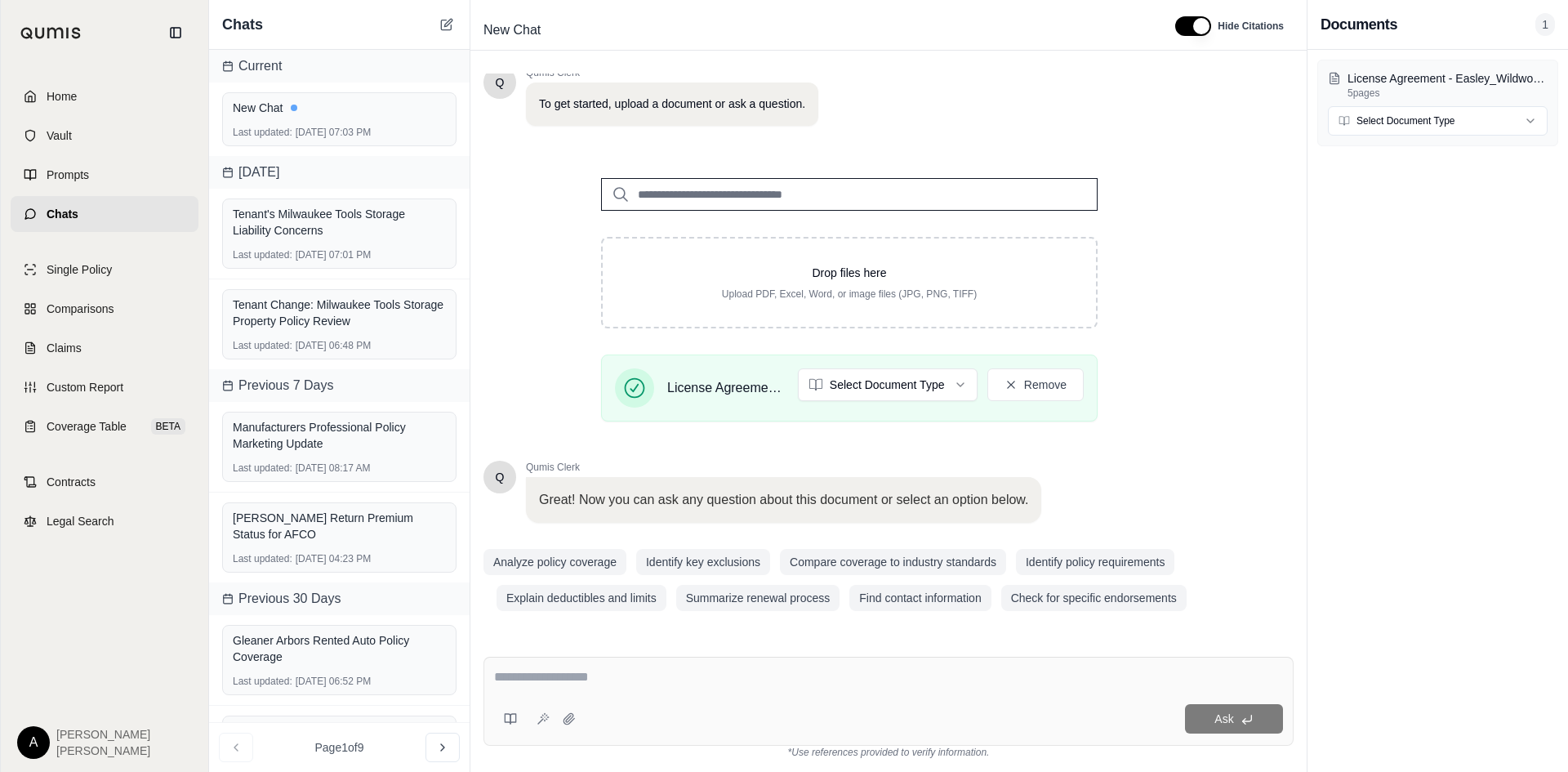
click at [900, 370] on html "Home Vault Prompts Chats Single Policy Comparisons Claims Custom Report Coverag…" at bounding box center [784, 386] width 1568 height 772
click at [763, 675] on textarea at bounding box center [889, 677] width 789 height 20
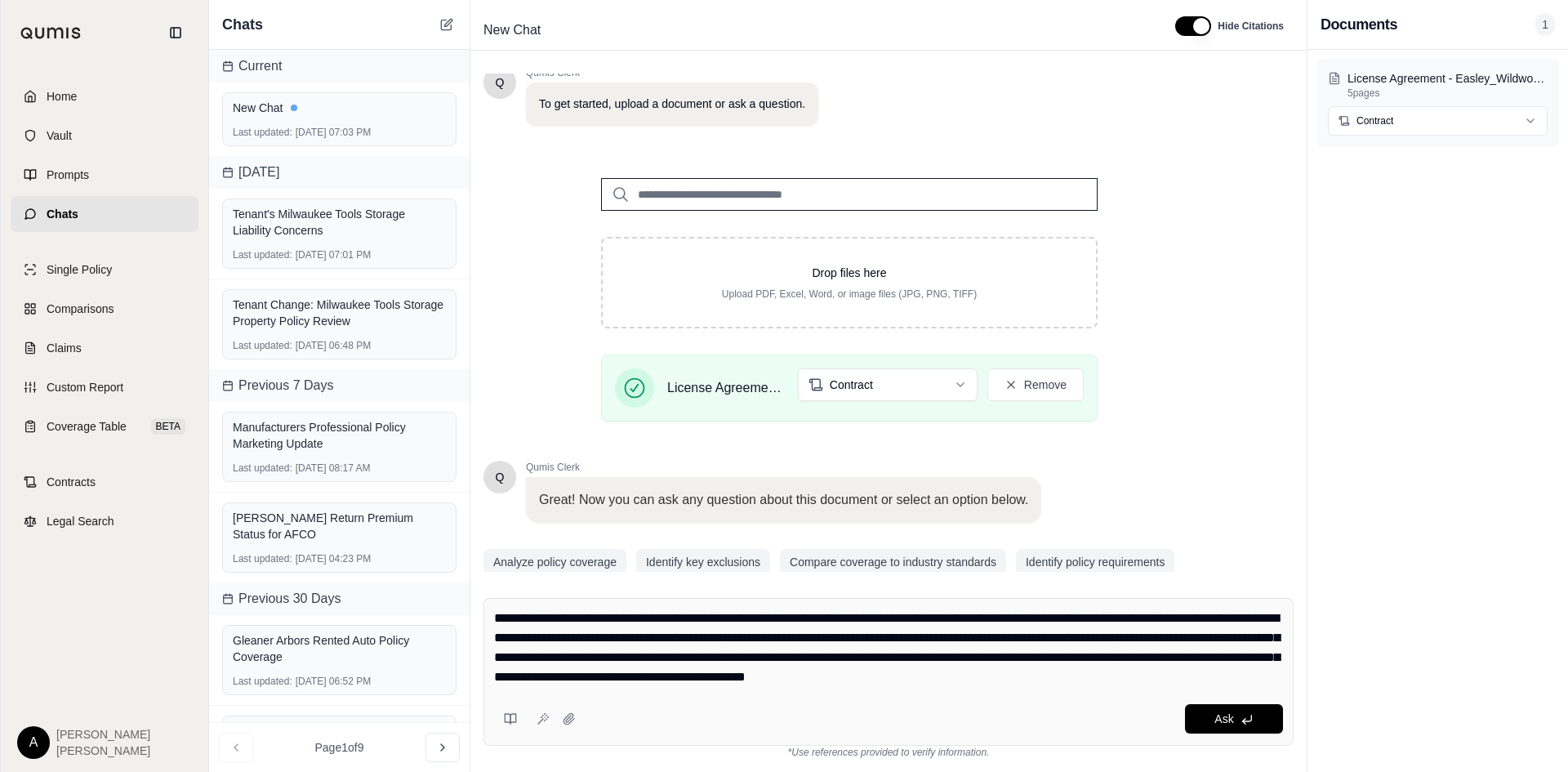
type textarea "**********"
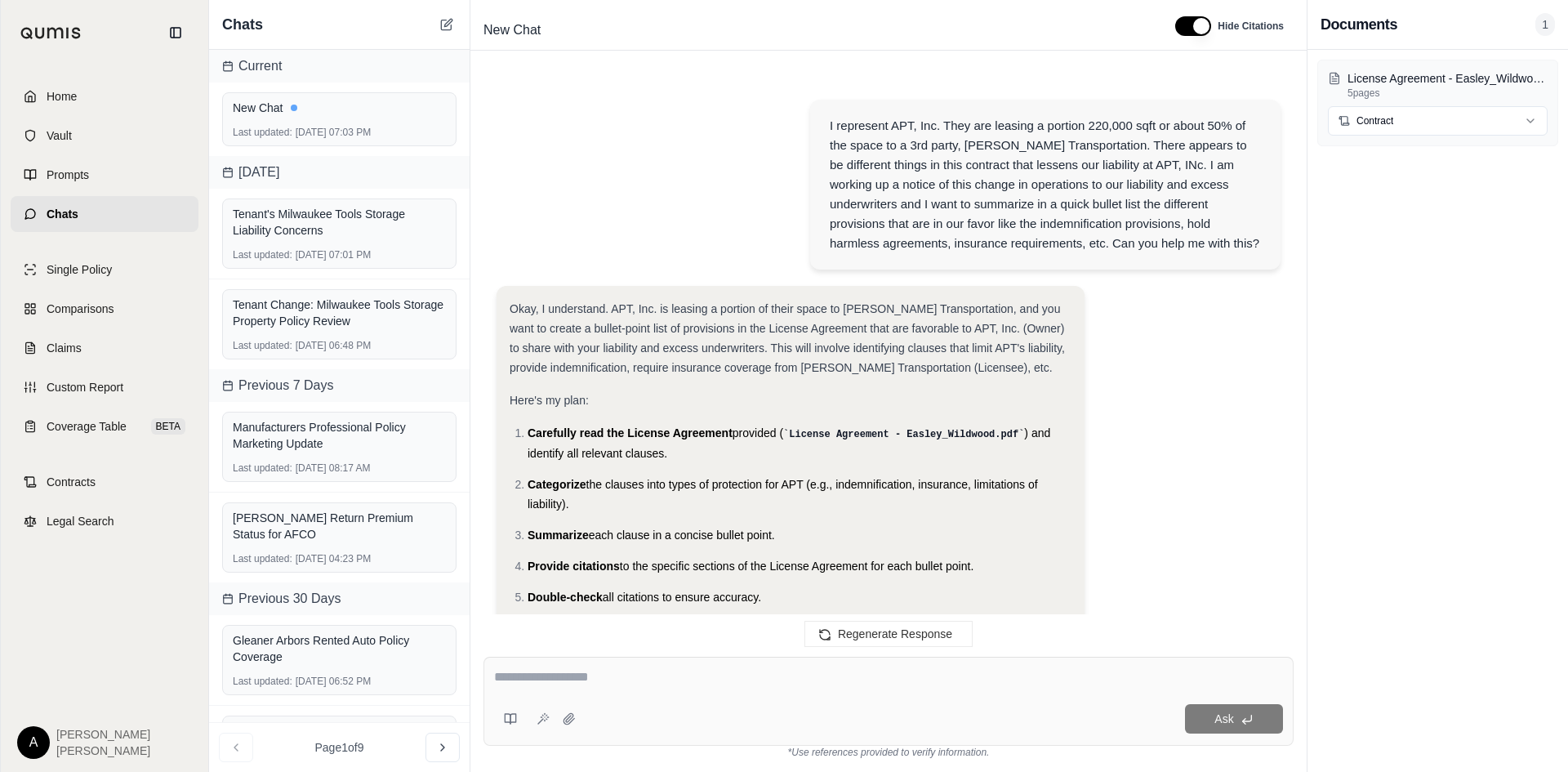
scroll to position [1386, 0]
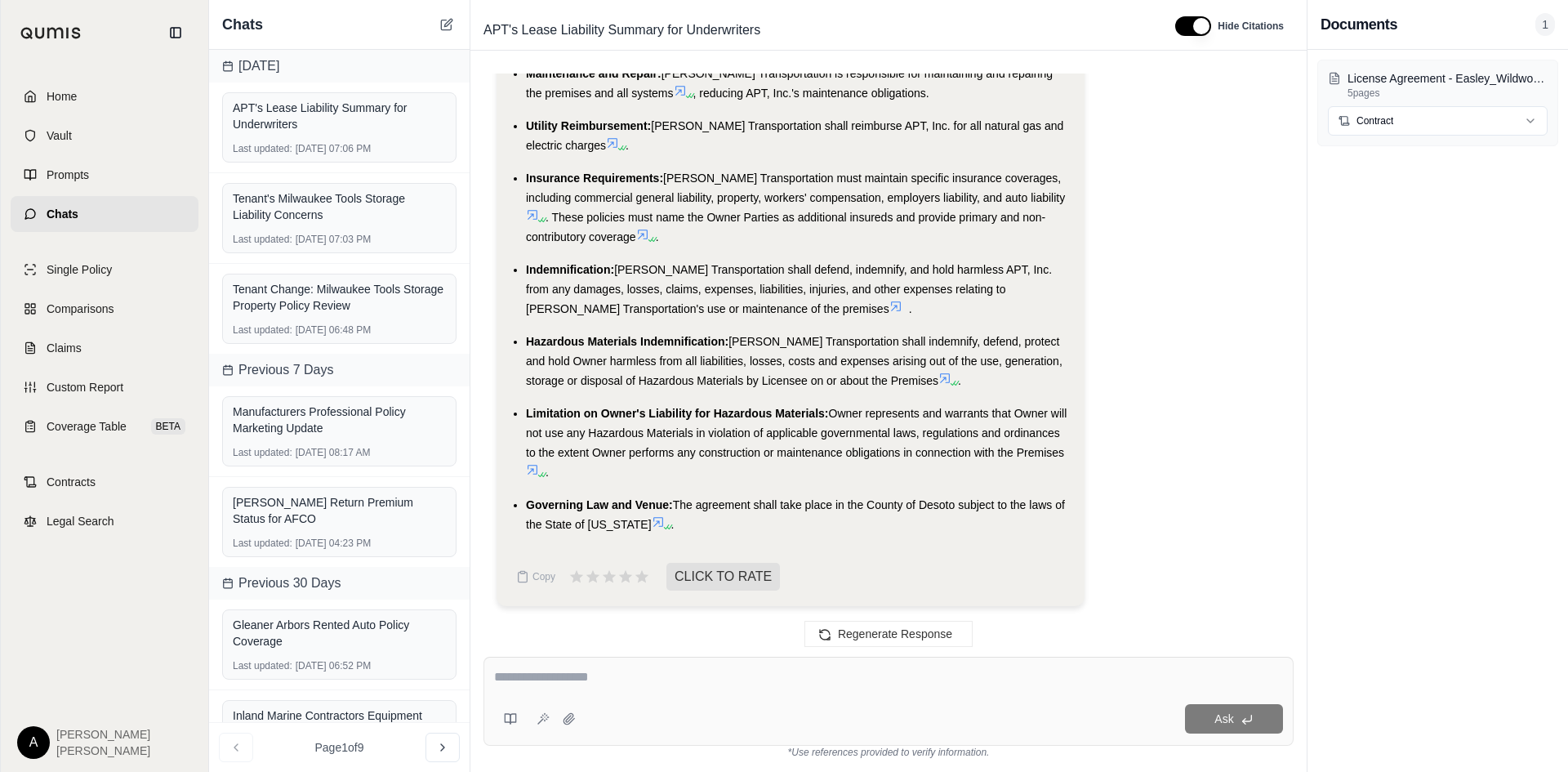
click at [566, 672] on textarea at bounding box center [889, 677] width 789 height 20
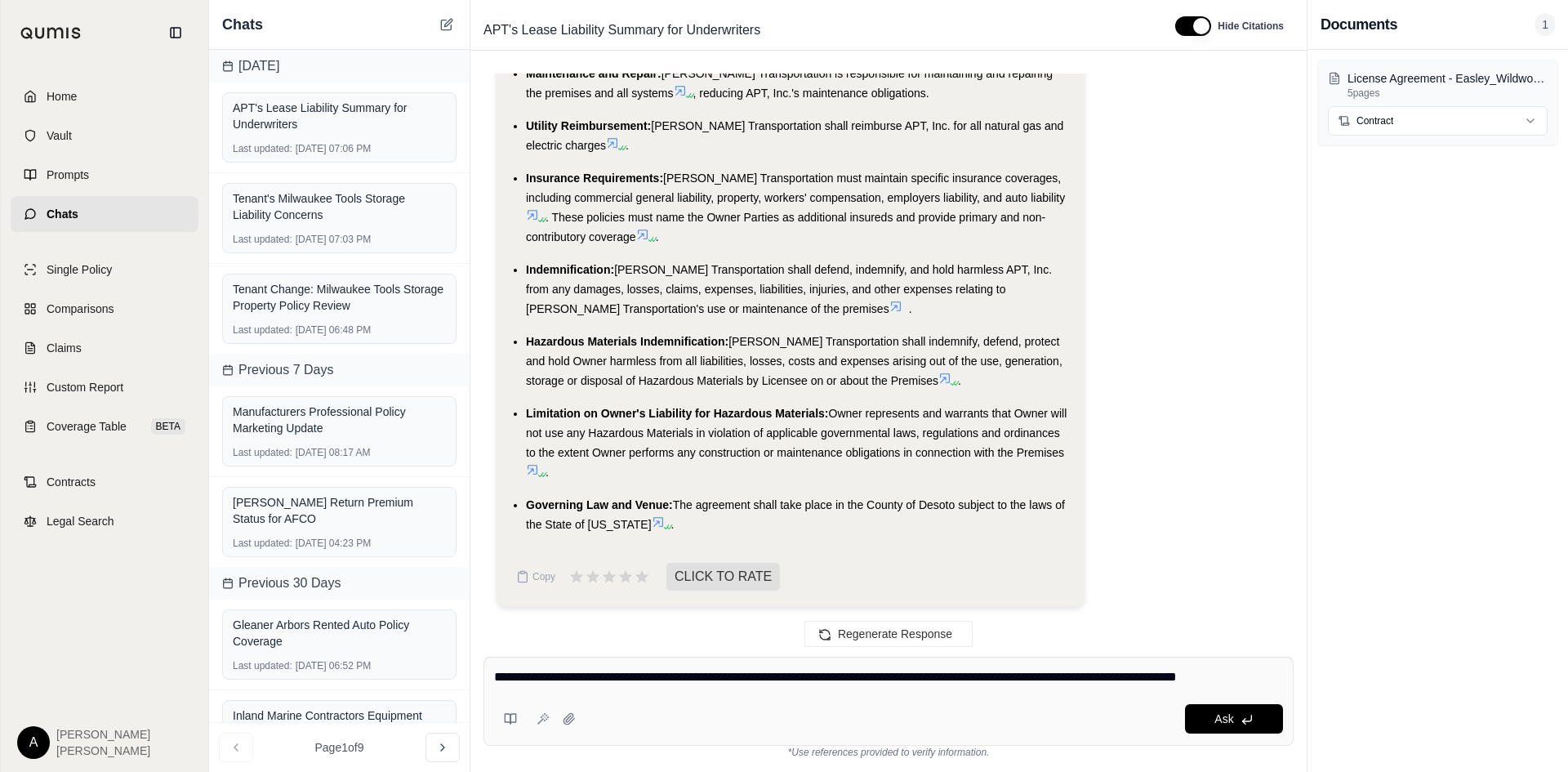
type textarea "**********"
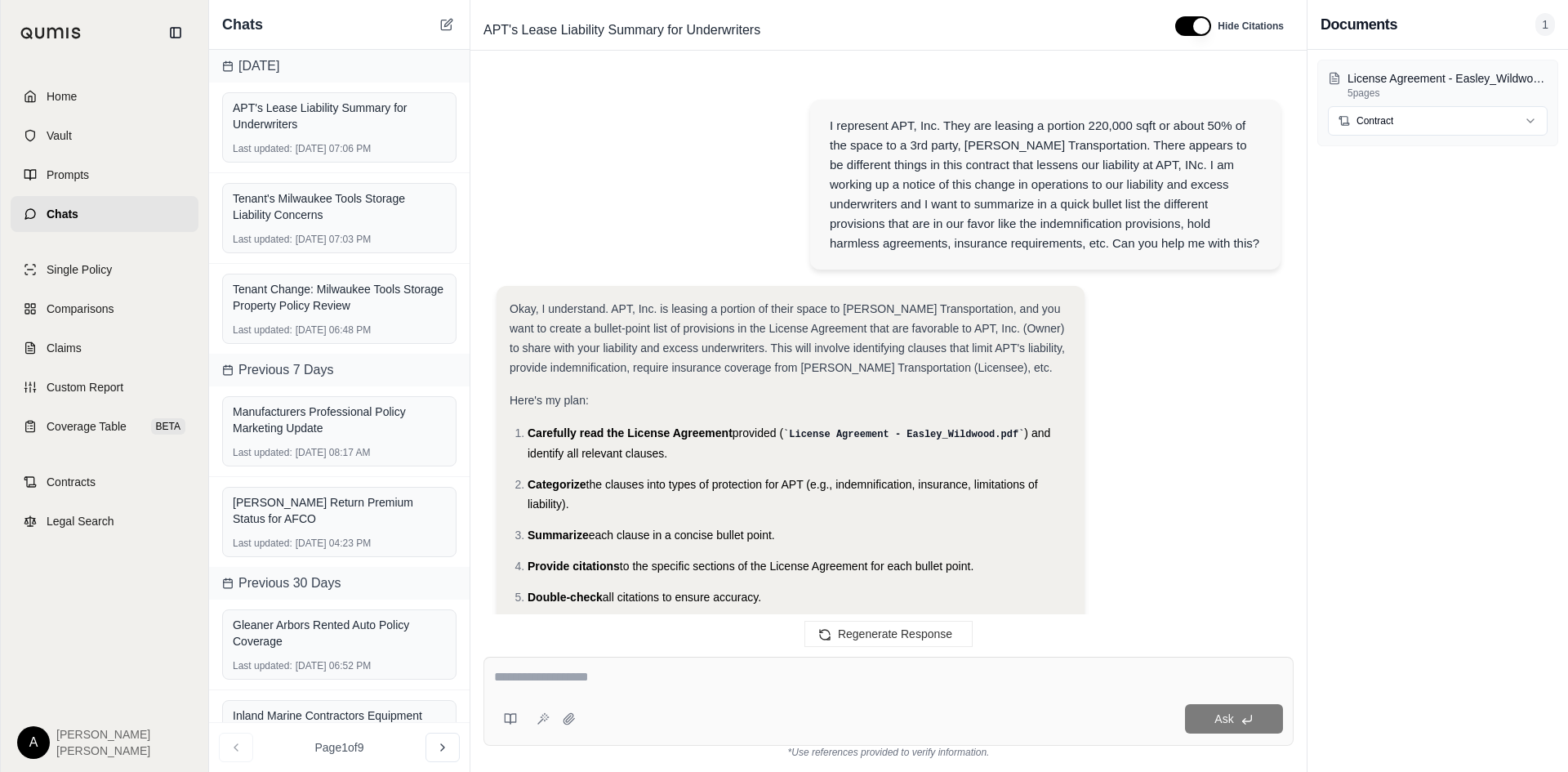
scroll to position [2448, 0]
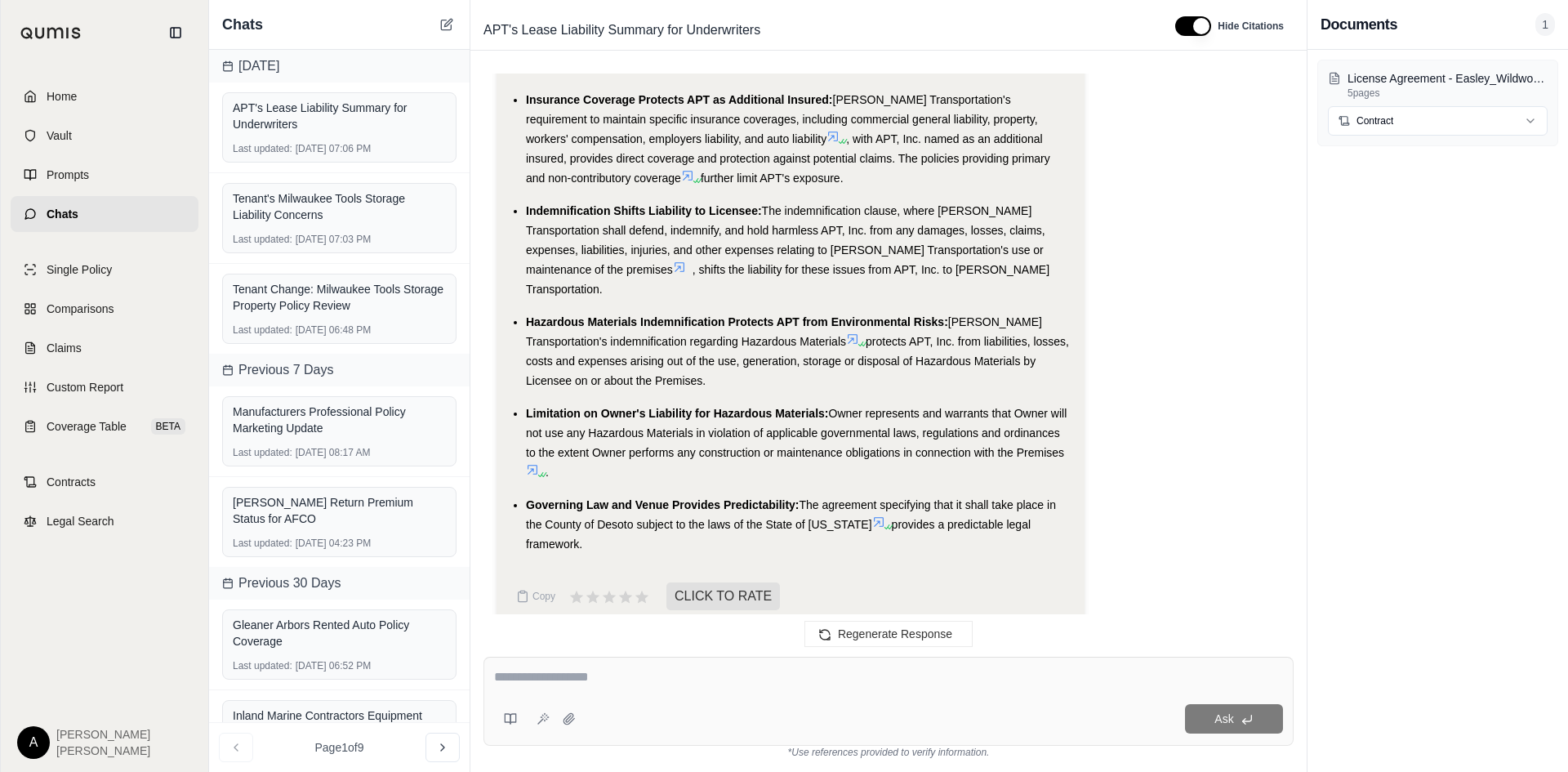
click at [1193, 230] on div "Okay, I understand. You want the information organized into a bulleted list spe…" at bounding box center [889, 149] width 784 height 980
click at [353, 204] on div "Tenant's Milwaukee Tools Storage Liability Concerns" at bounding box center [338, 207] width 213 height 33
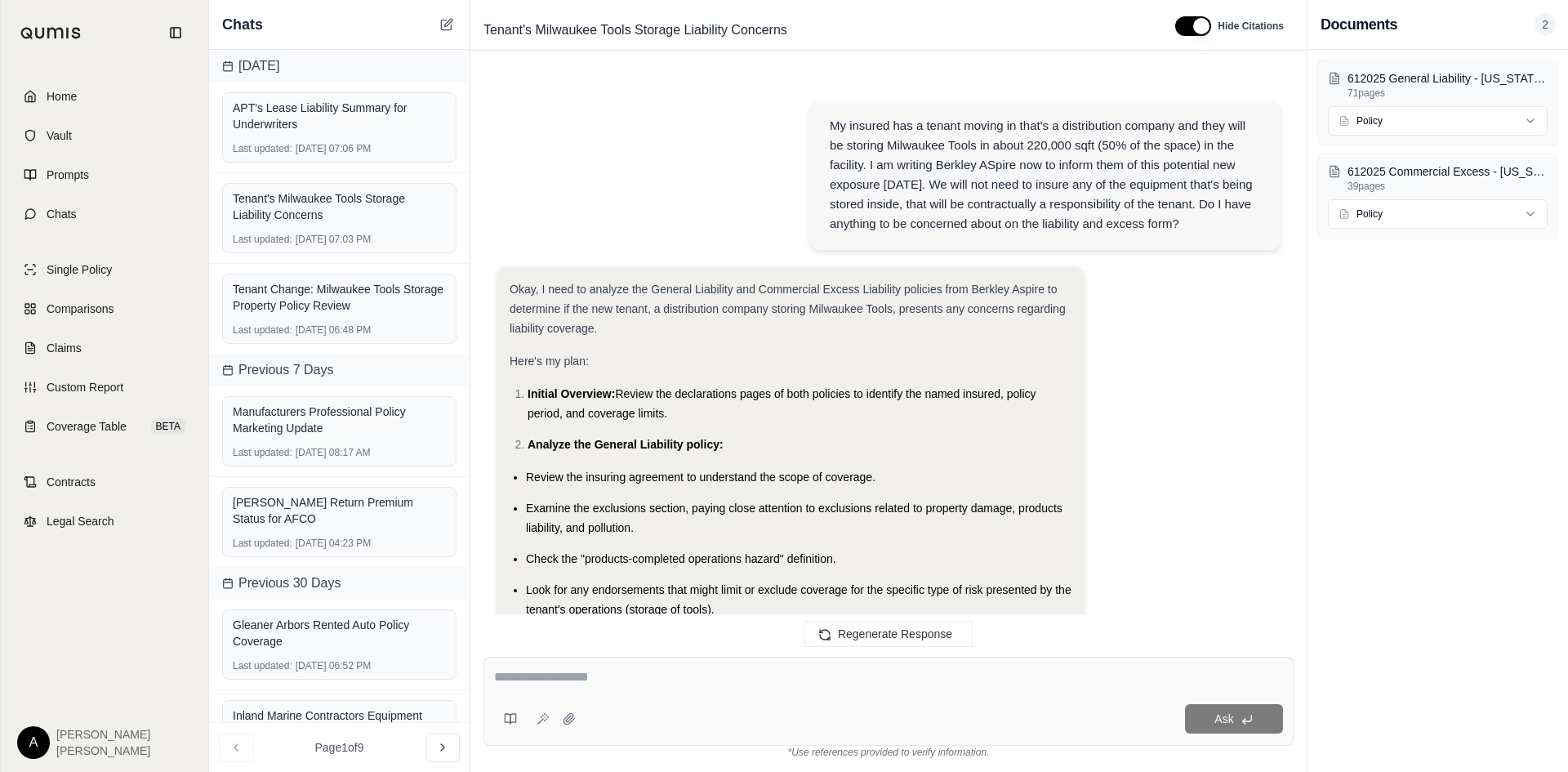
scroll to position [8955, 0]
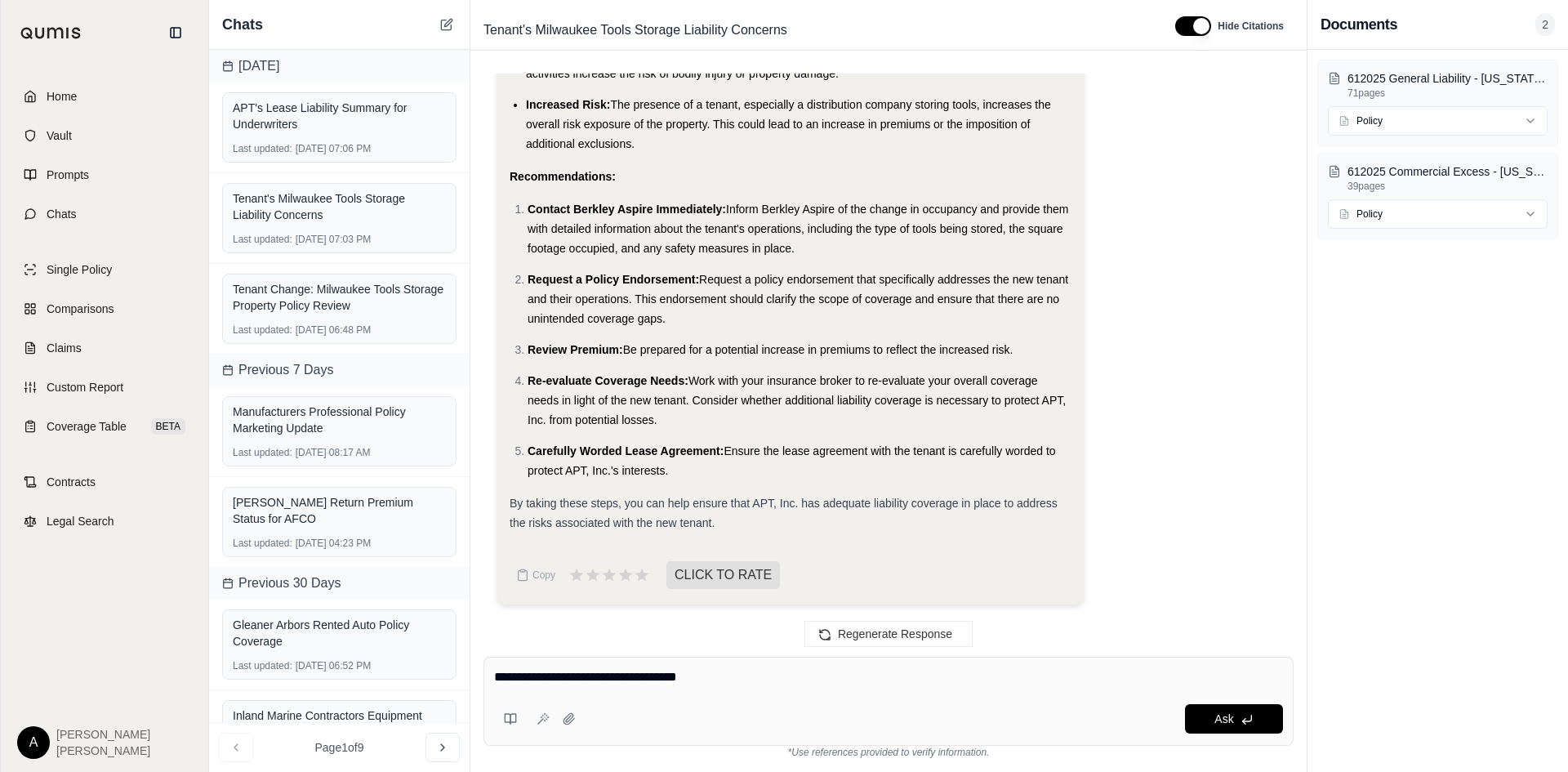
type textarea "**********"
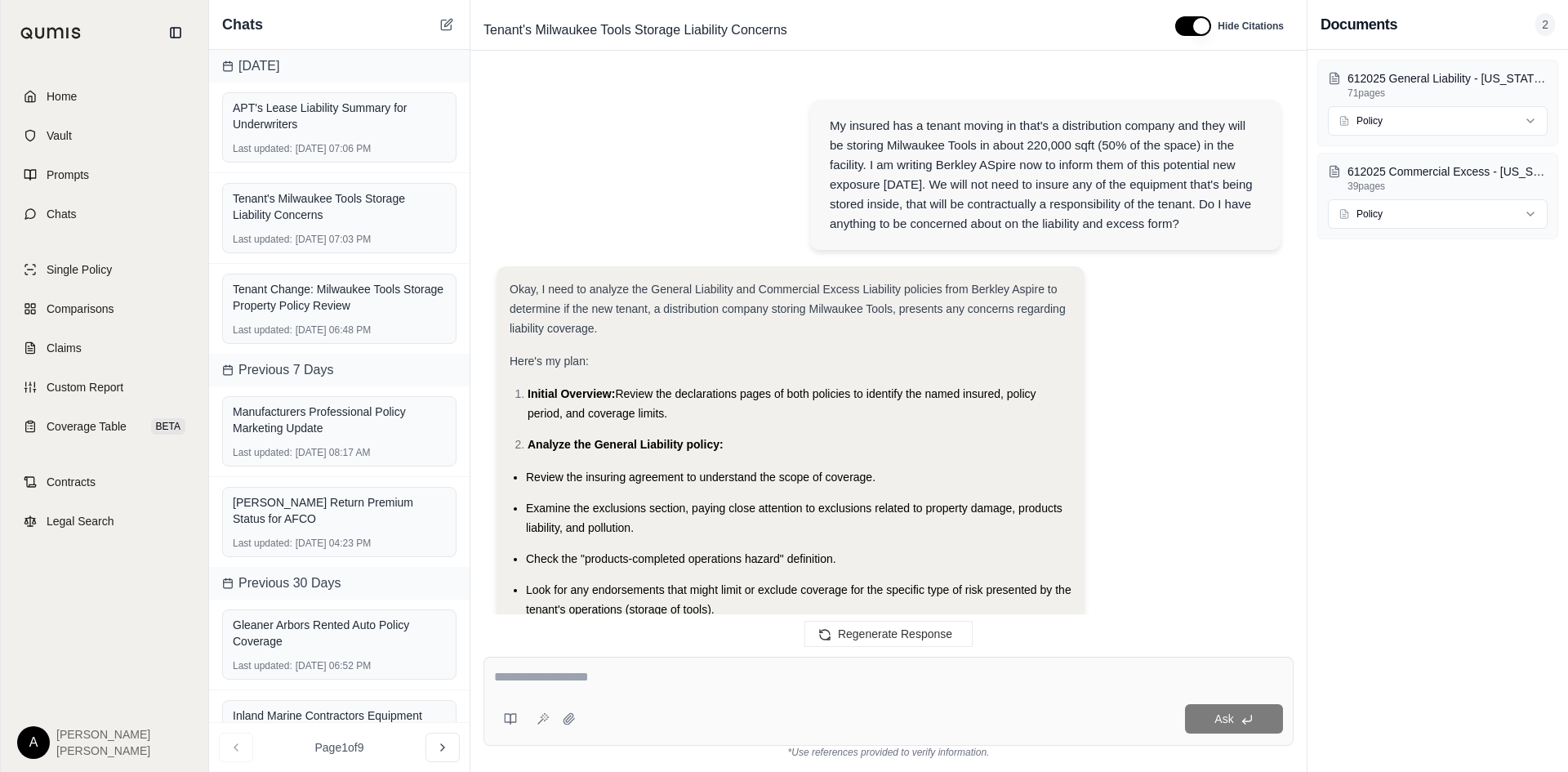
scroll to position [9366, 0]
